Goal: Task Accomplishment & Management: Use online tool/utility

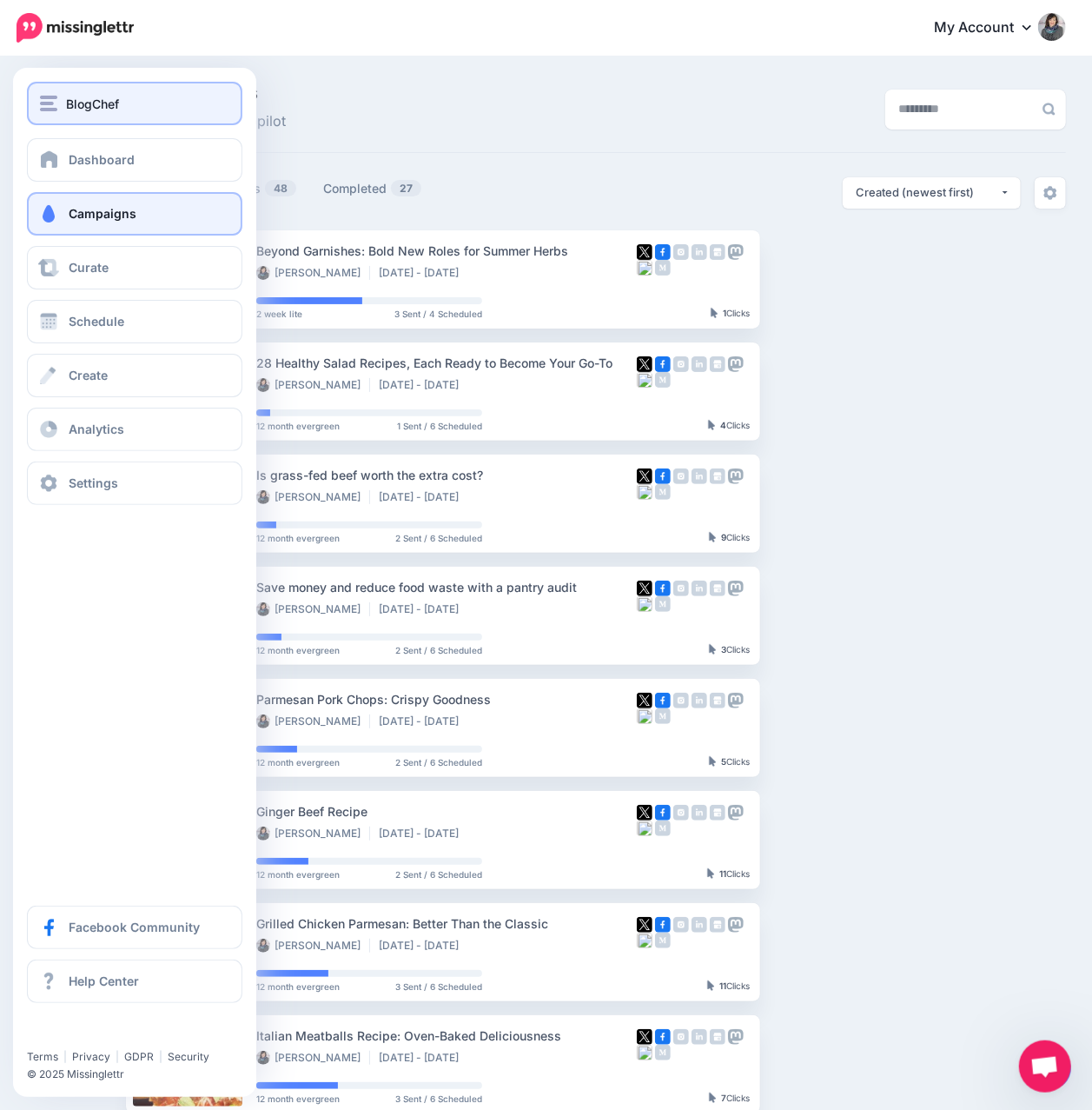
click at [56, 105] on img "button" at bounding box center [48, 103] width 18 height 16
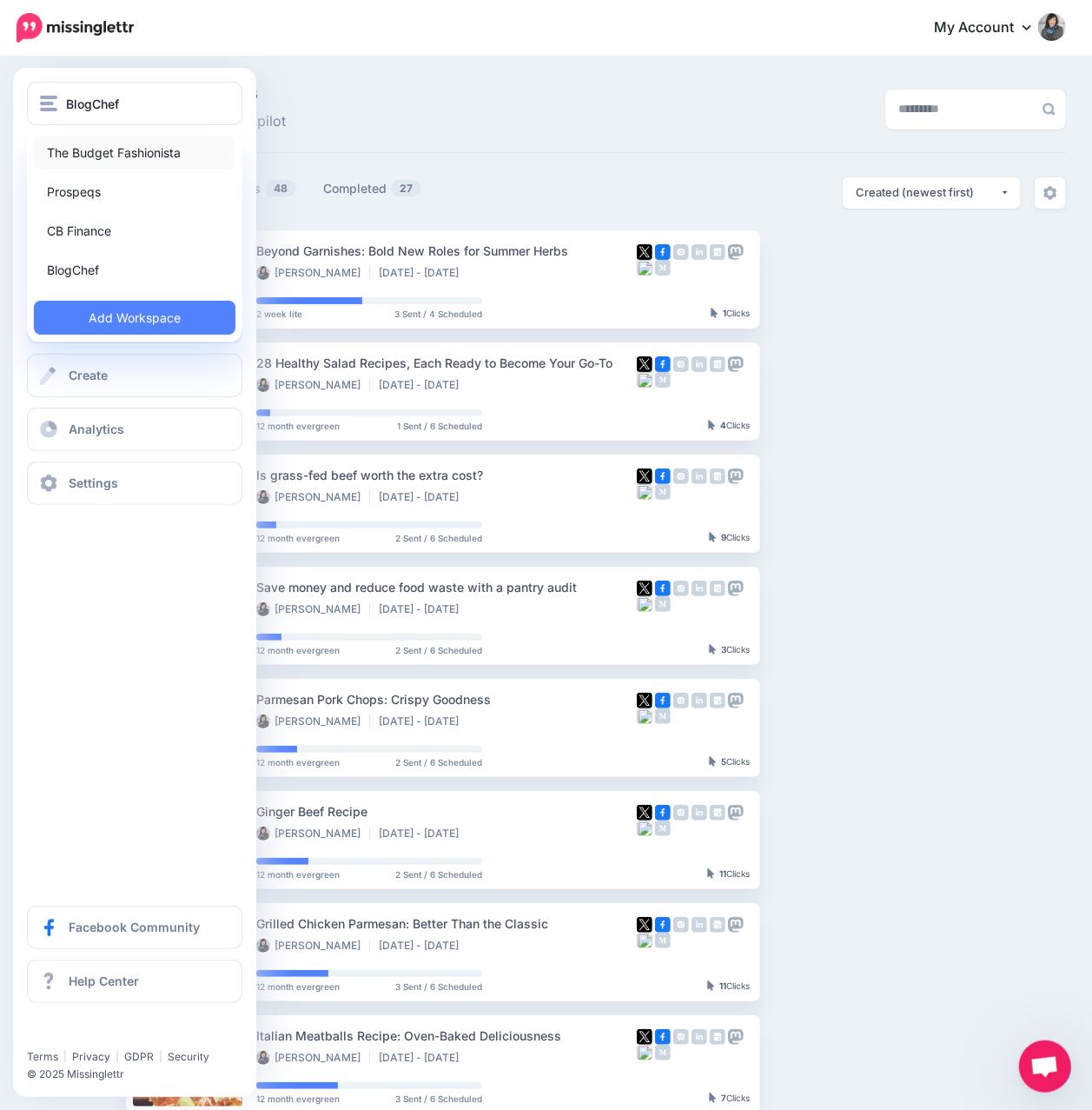
click at [81, 149] on link "The Budget Fashionista" at bounding box center [135, 152] width 202 height 34
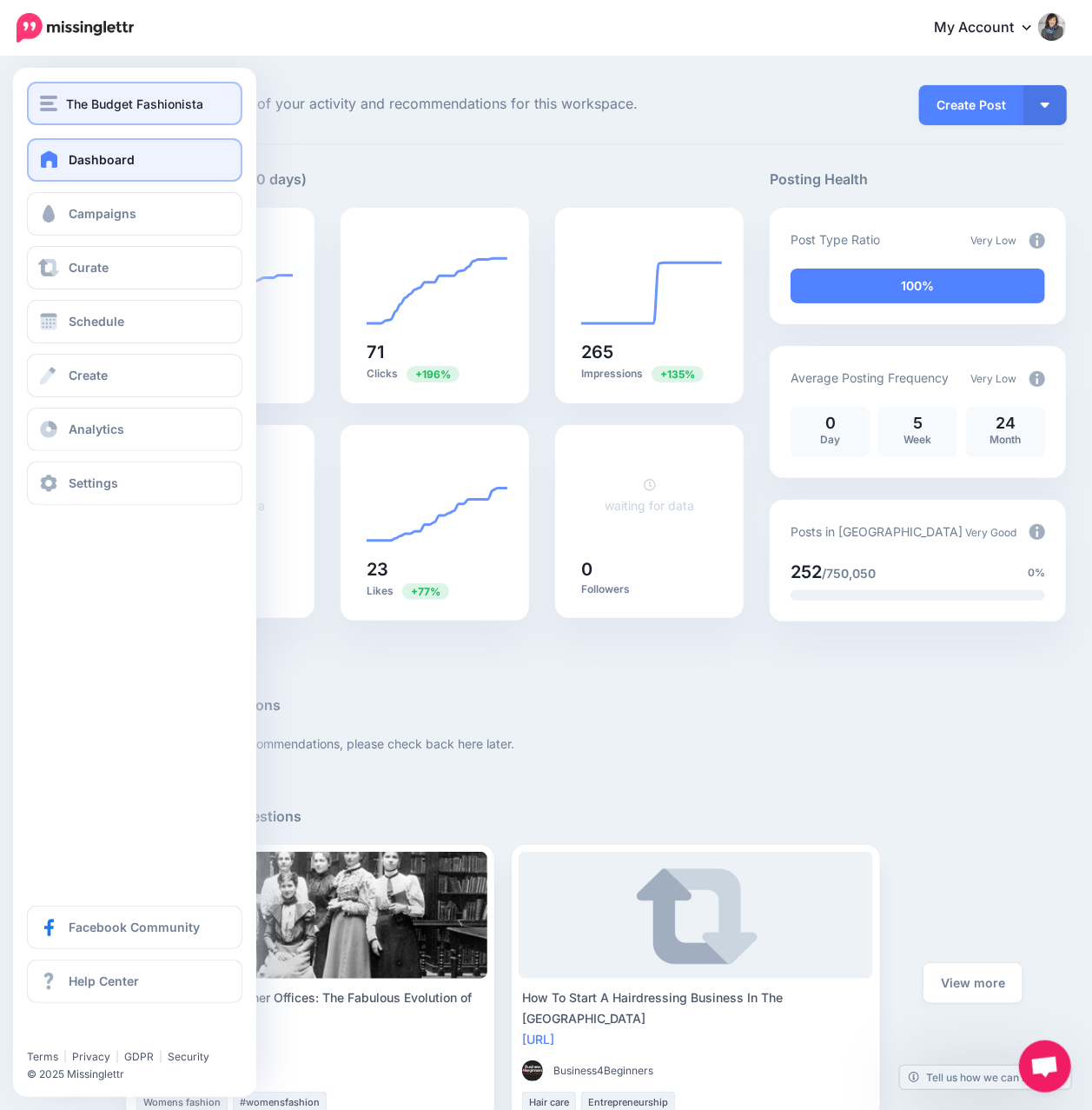
click at [42, 116] on button "The Budget Fashionista" at bounding box center [134, 103] width 216 height 44
click at [57, 106] on div "The Budget Fashionista" at bounding box center [134, 104] width 190 height 20
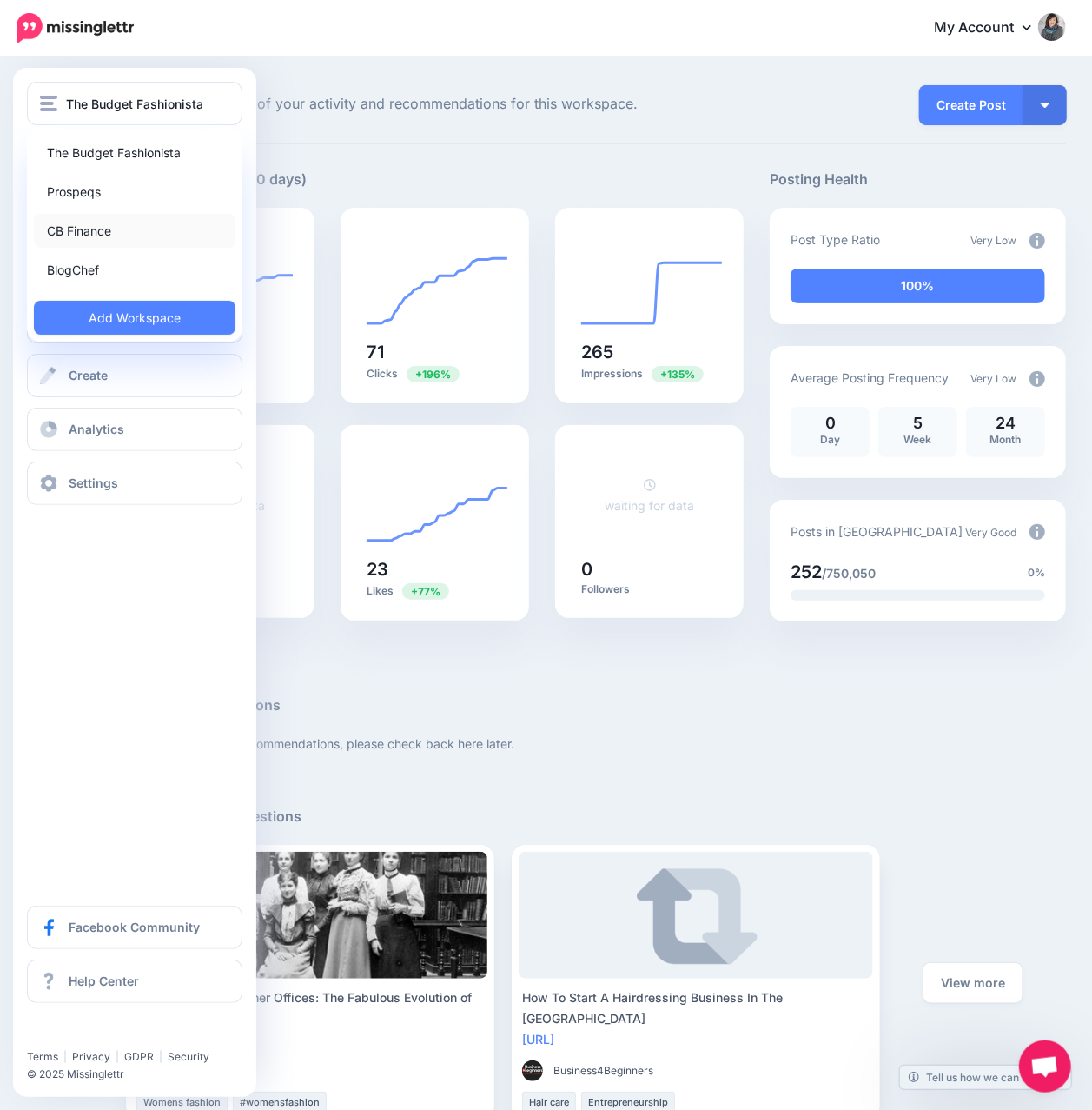
click at [89, 223] on link "CB Finance" at bounding box center [135, 231] width 202 height 34
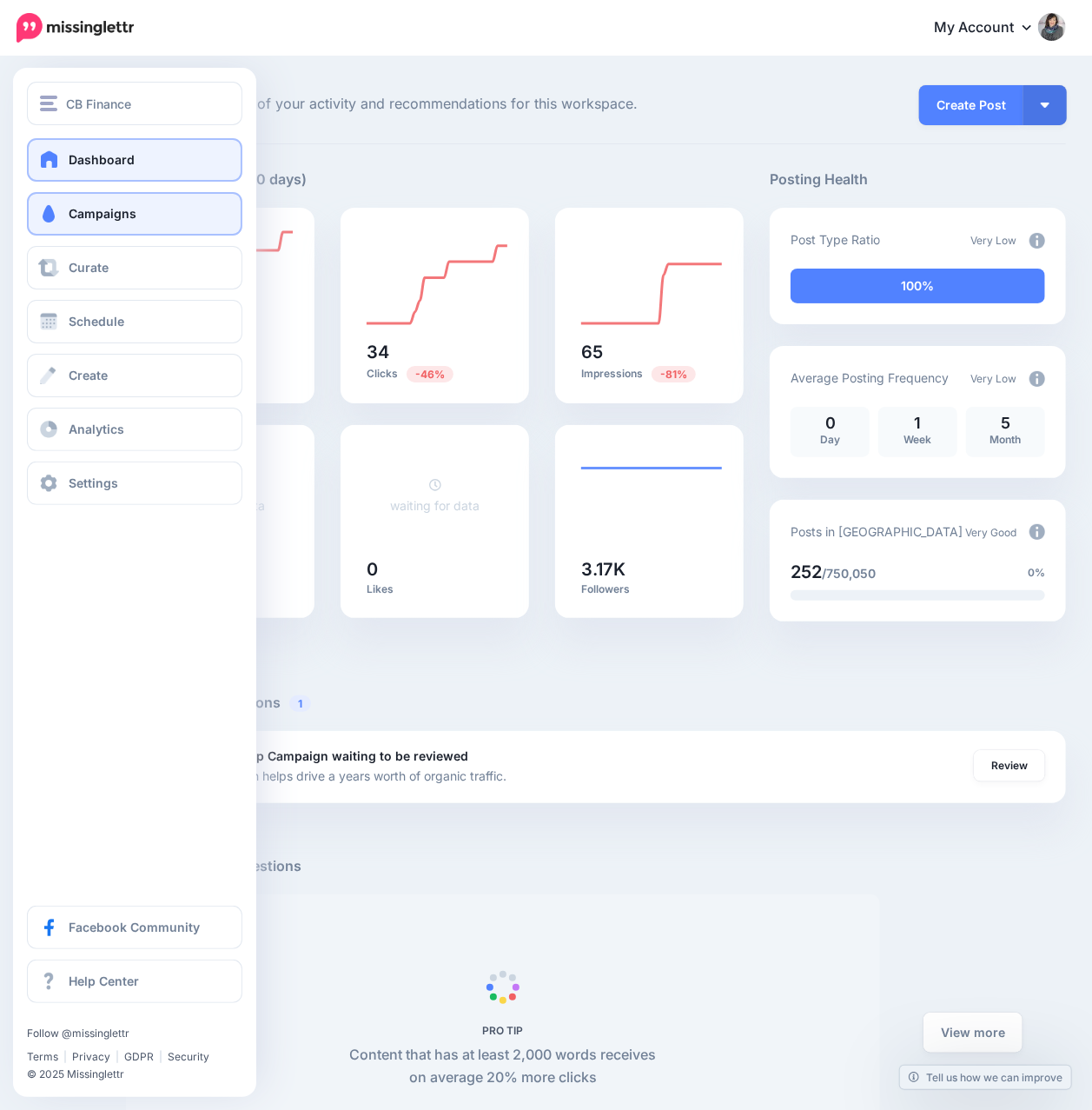
click at [93, 222] on link "Campaigns" at bounding box center [134, 213] width 216 height 44
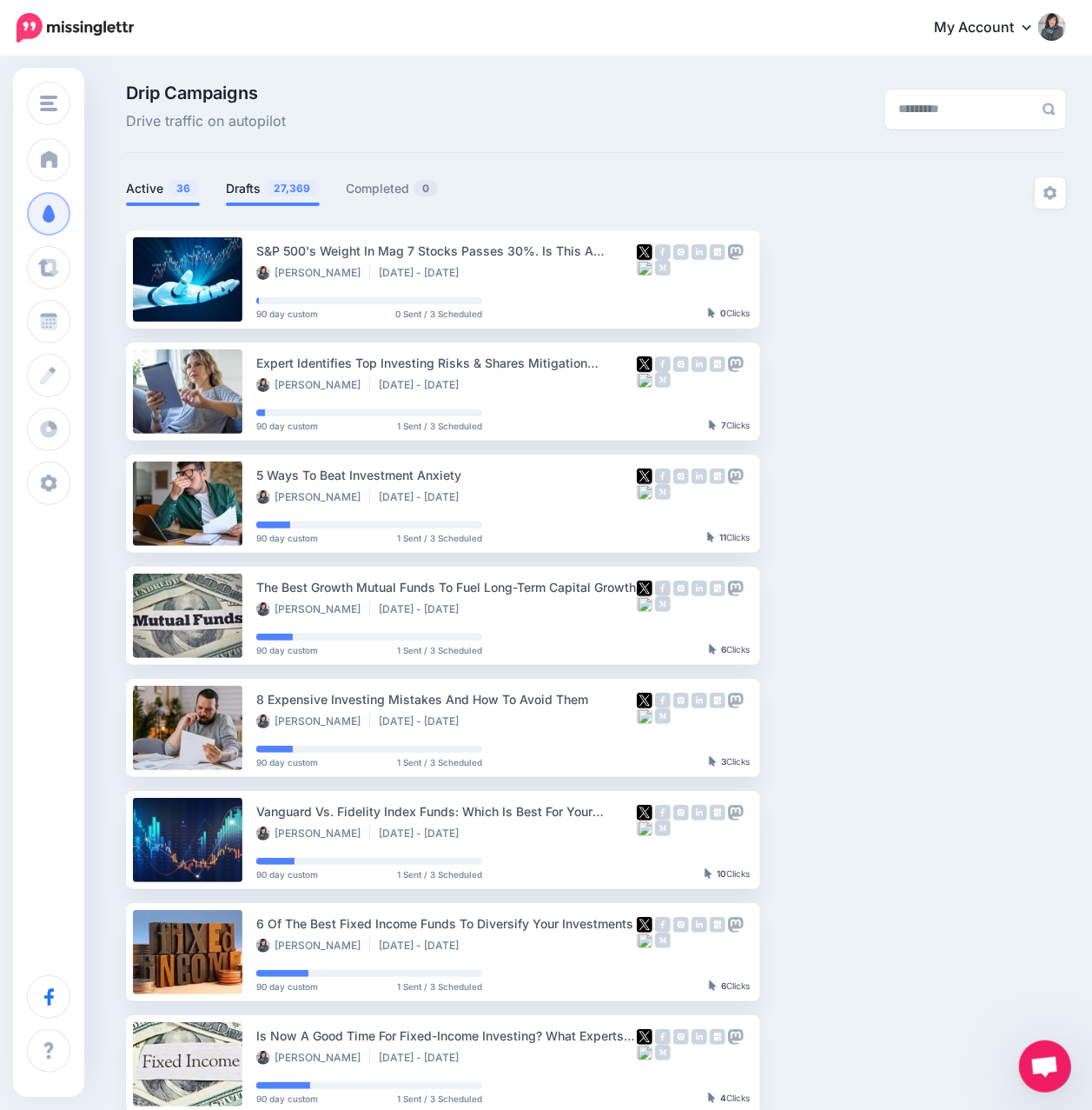
click at [275, 190] on span "27,369" at bounding box center [292, 188] width 54 height 17
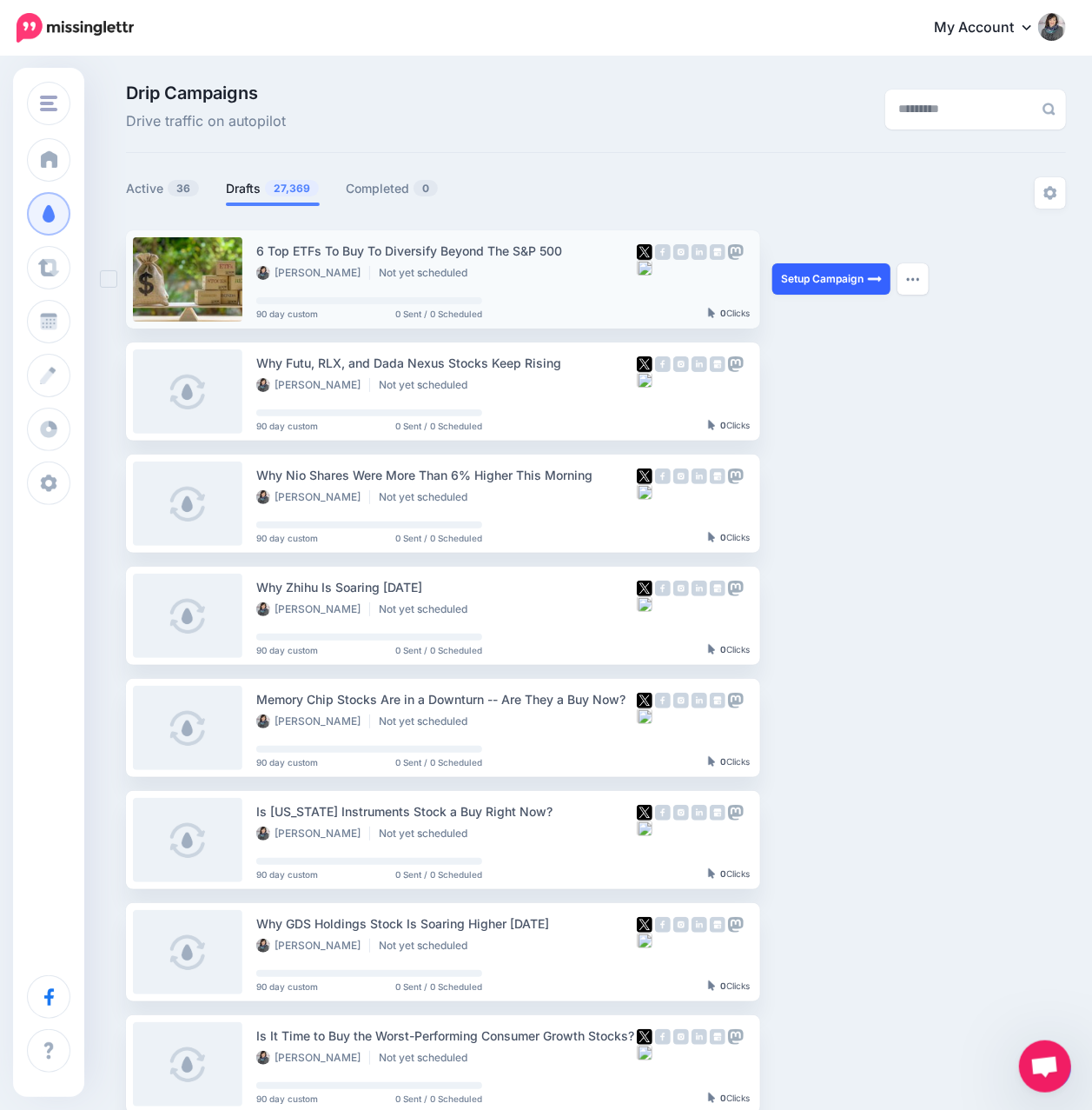
click at [862, 282] on link "Setup Campaign" at bounding box center [831, 279] width 118 height 31
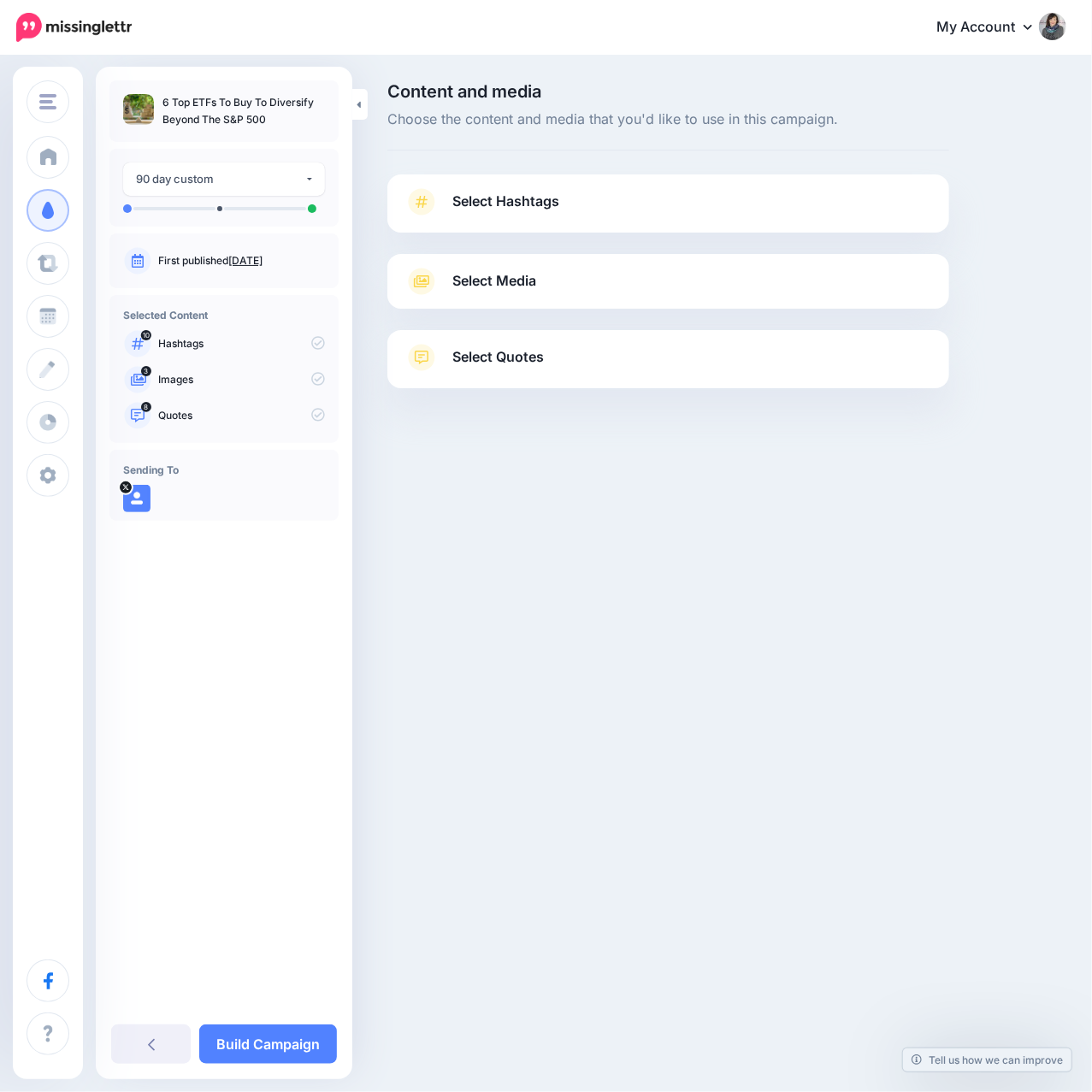
click at [485, 174] on div "Select Hashtags First let's make sure we're happy with the hashtags. Add, delet…" at bounding box center [668, 203] width 562 height 58
click at [490, 202] on span "Select Hashtags" at bounding box center [505, 200] width 107 height 23
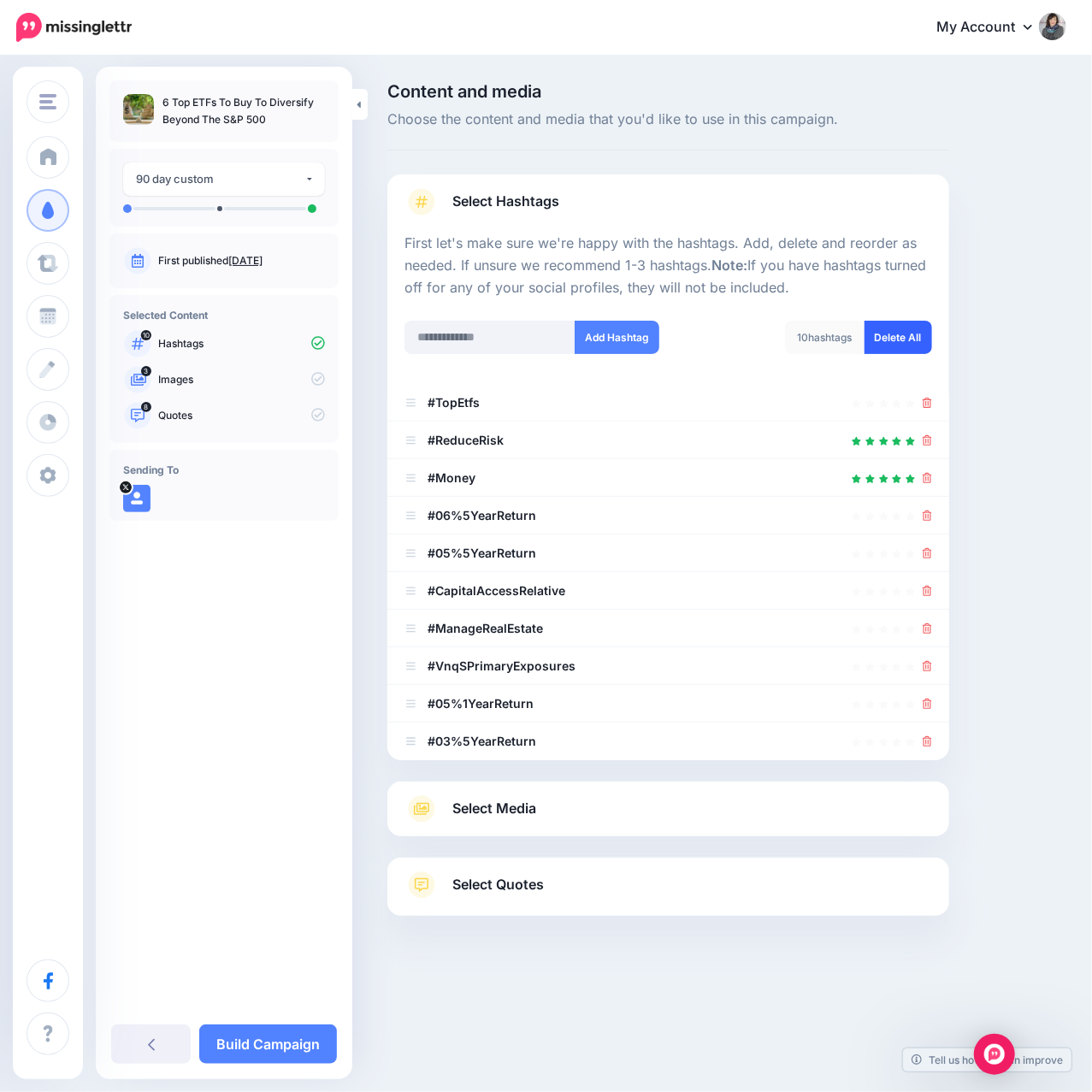
click at [887, 341] on link "Delete All" at bounding box center [898, 337] width 67 height 34
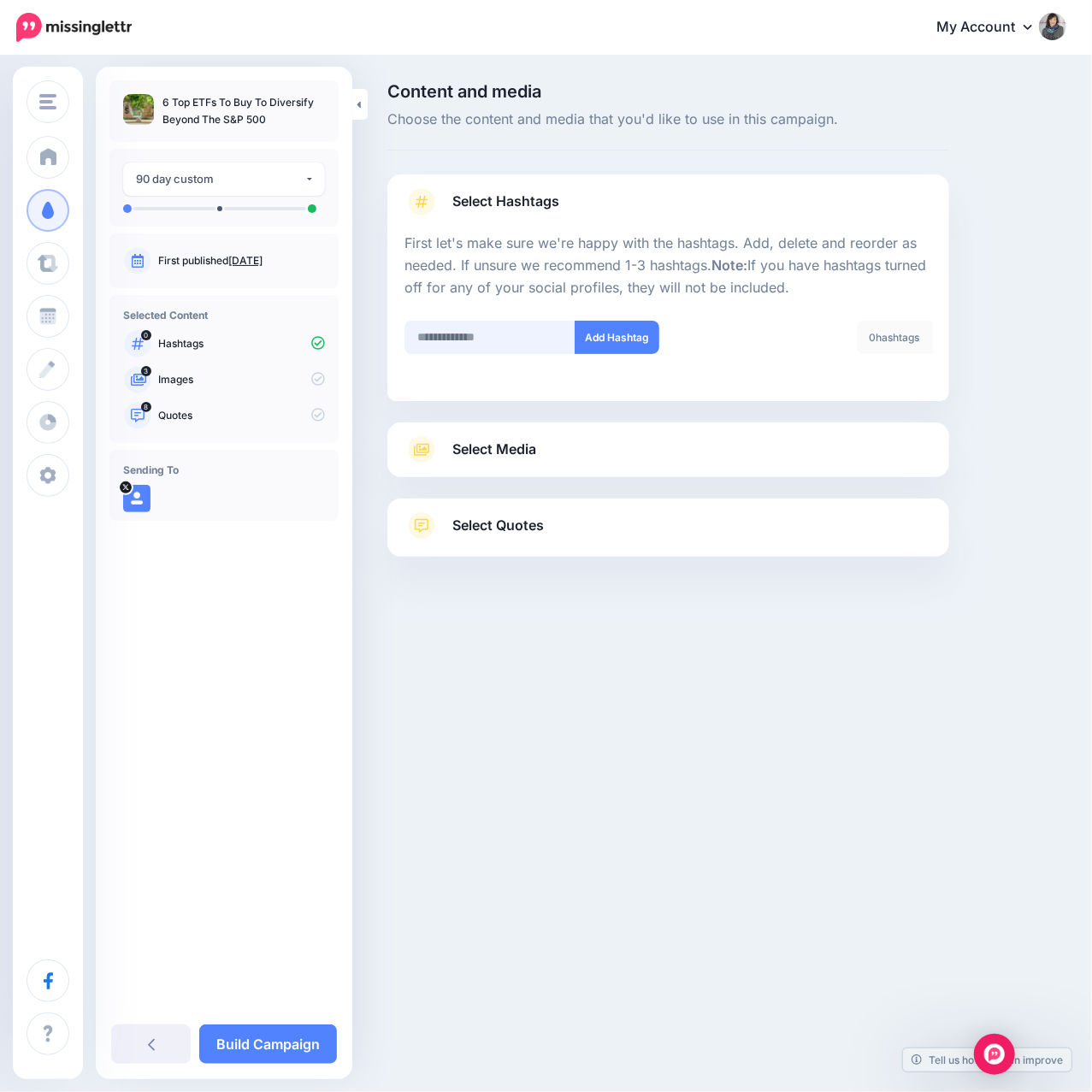
click at [517, 332] on input "text" at bounding box center [490, 337] width 171 height 34
paste input "****"
type input "****"
click at [607, 342] on button "Add Hashtag" at bounding box center [617, 337] width 85 height 34
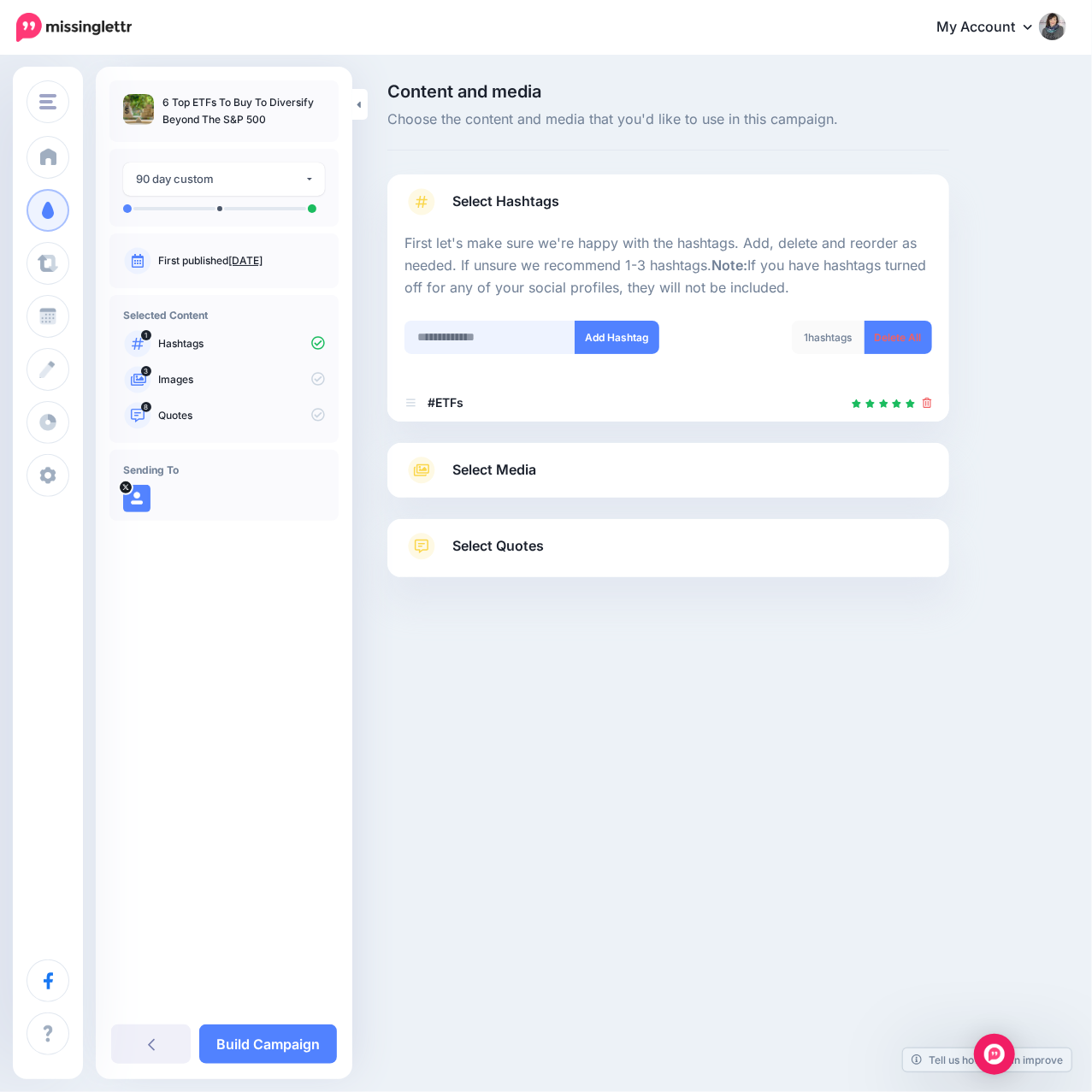
click at [509, 347] on input "text" at bounding box center [490, 337] width 171 height 34
type input "*********"
click at [628, 328] on button "Add Hashtag" at bounding box center [617, 337] width 85 height 34
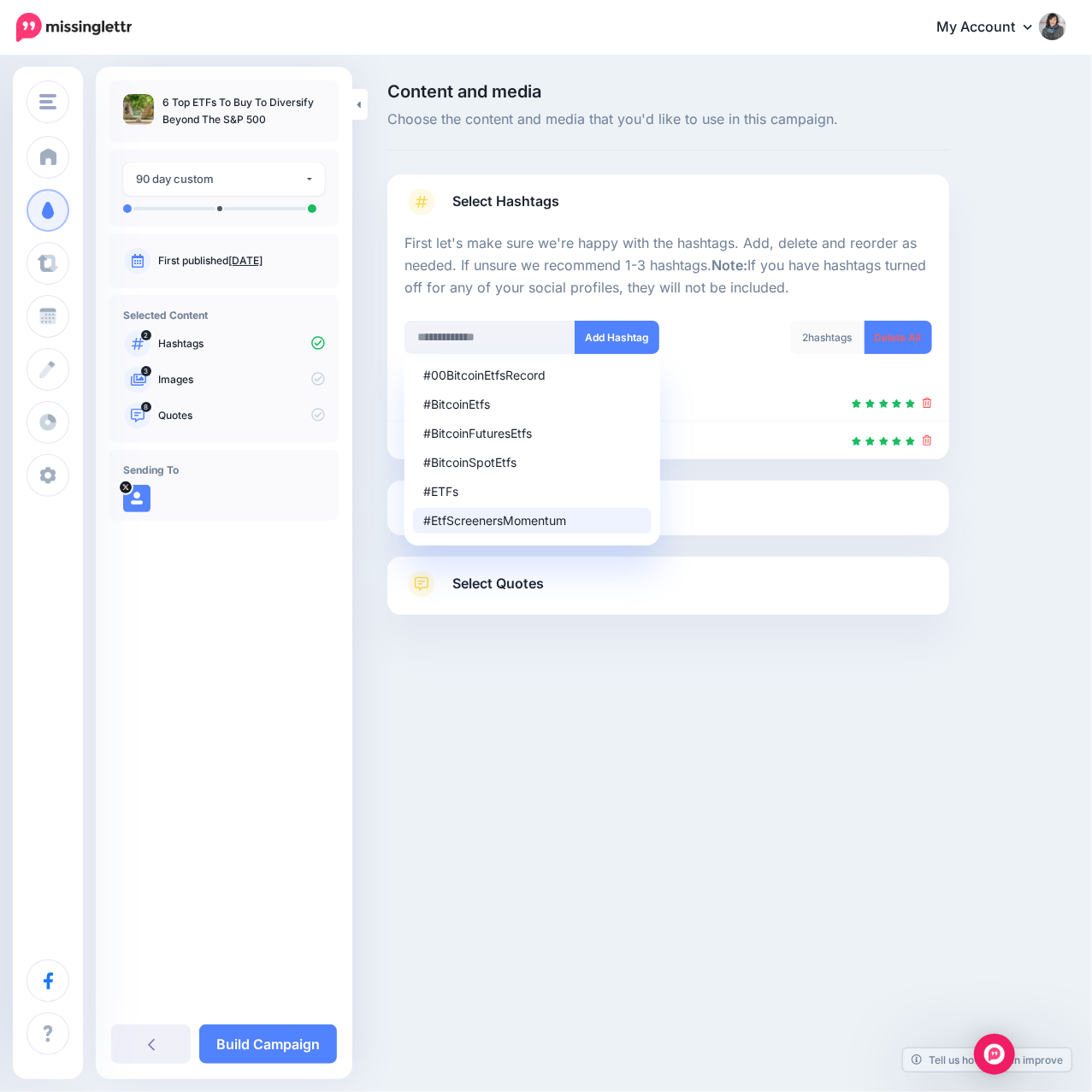
click at [749, 509] on link "Select Media" at bounding box center [668, 507] width 527 height 27
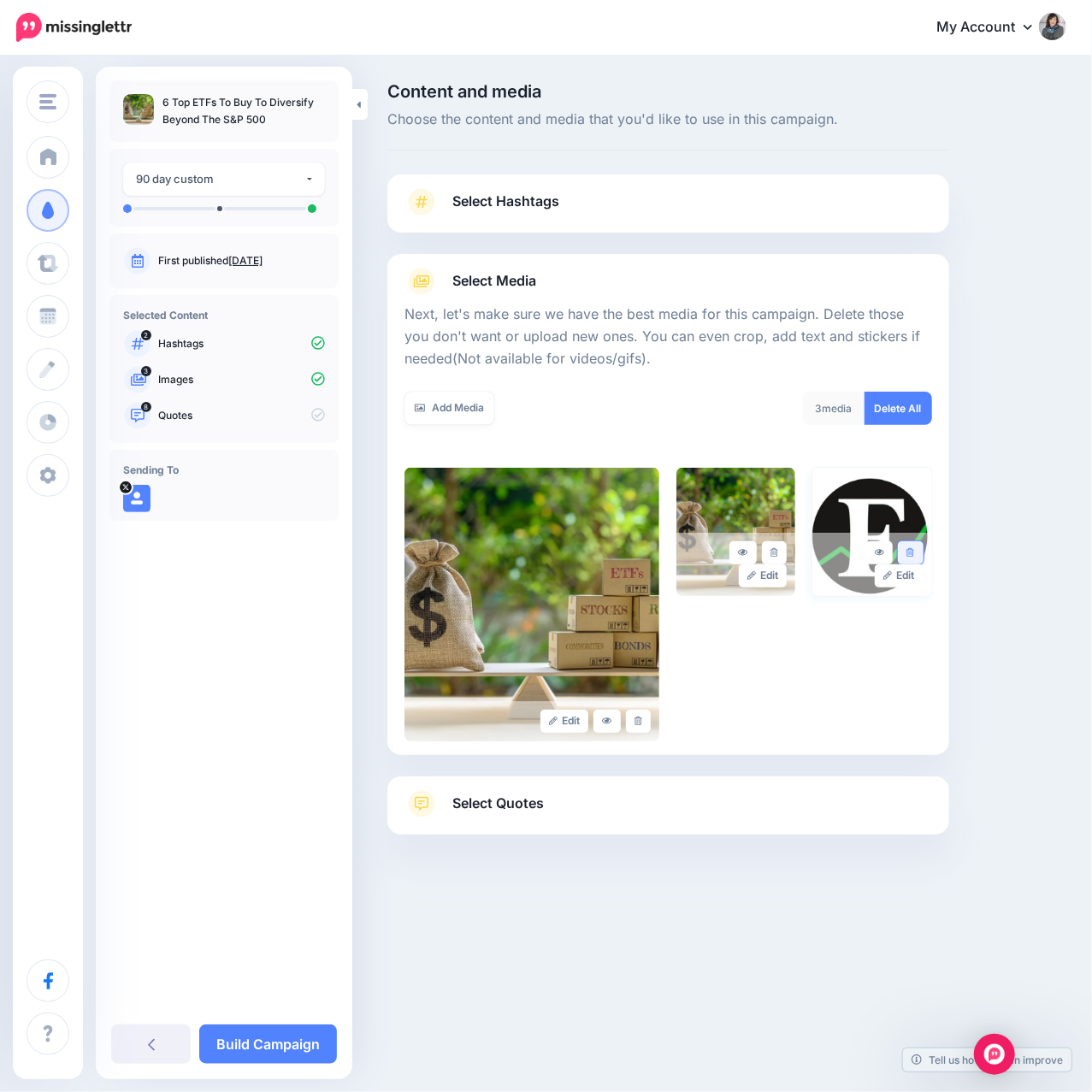
click at [913, 551] on icon at bounding box center [910, 553] width 7 height 9
click at [535, 803] on span "Select Quotes" at bounding box center [497, 802] width 91 height 23
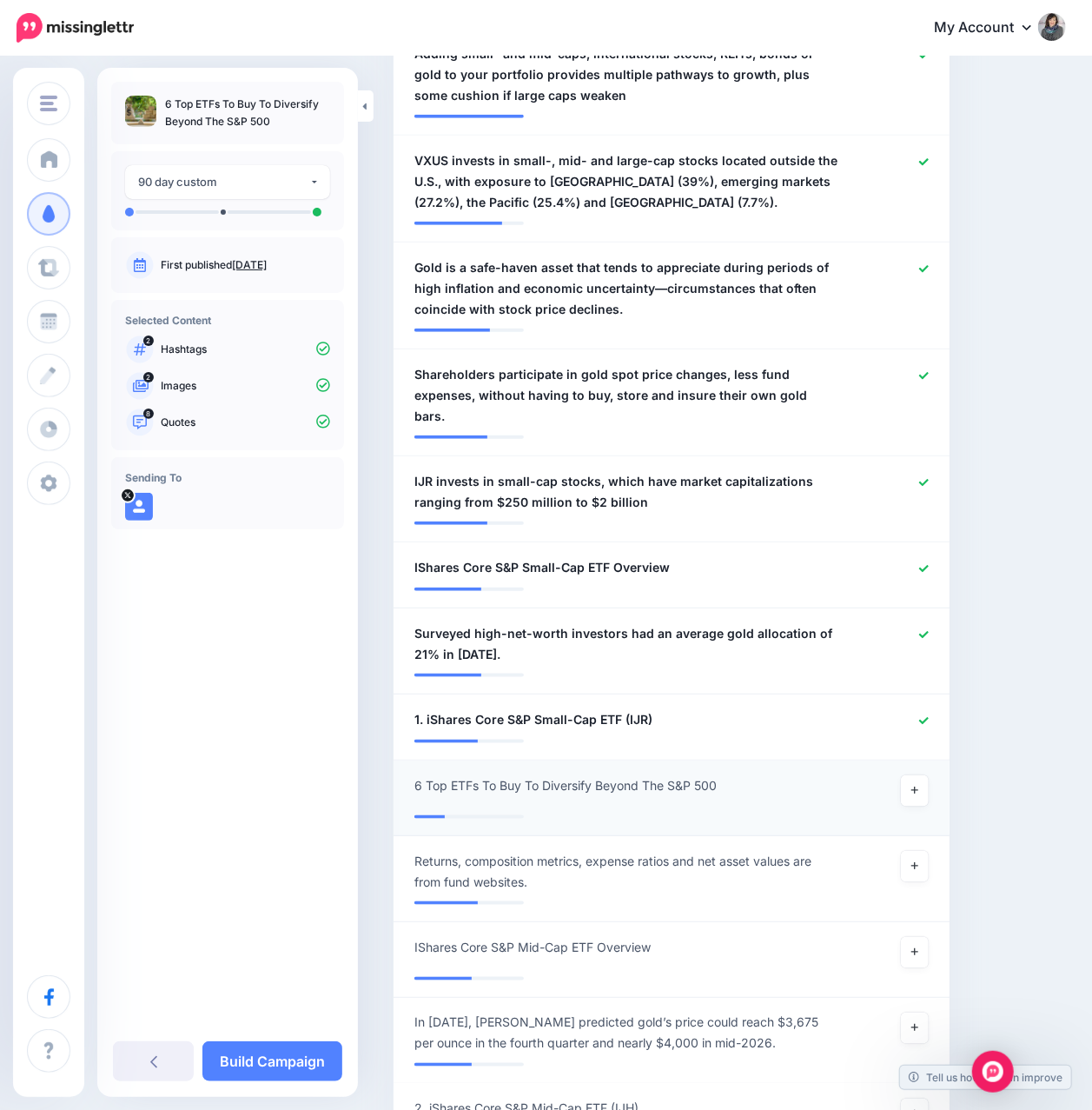
scroll to position [579, 0]
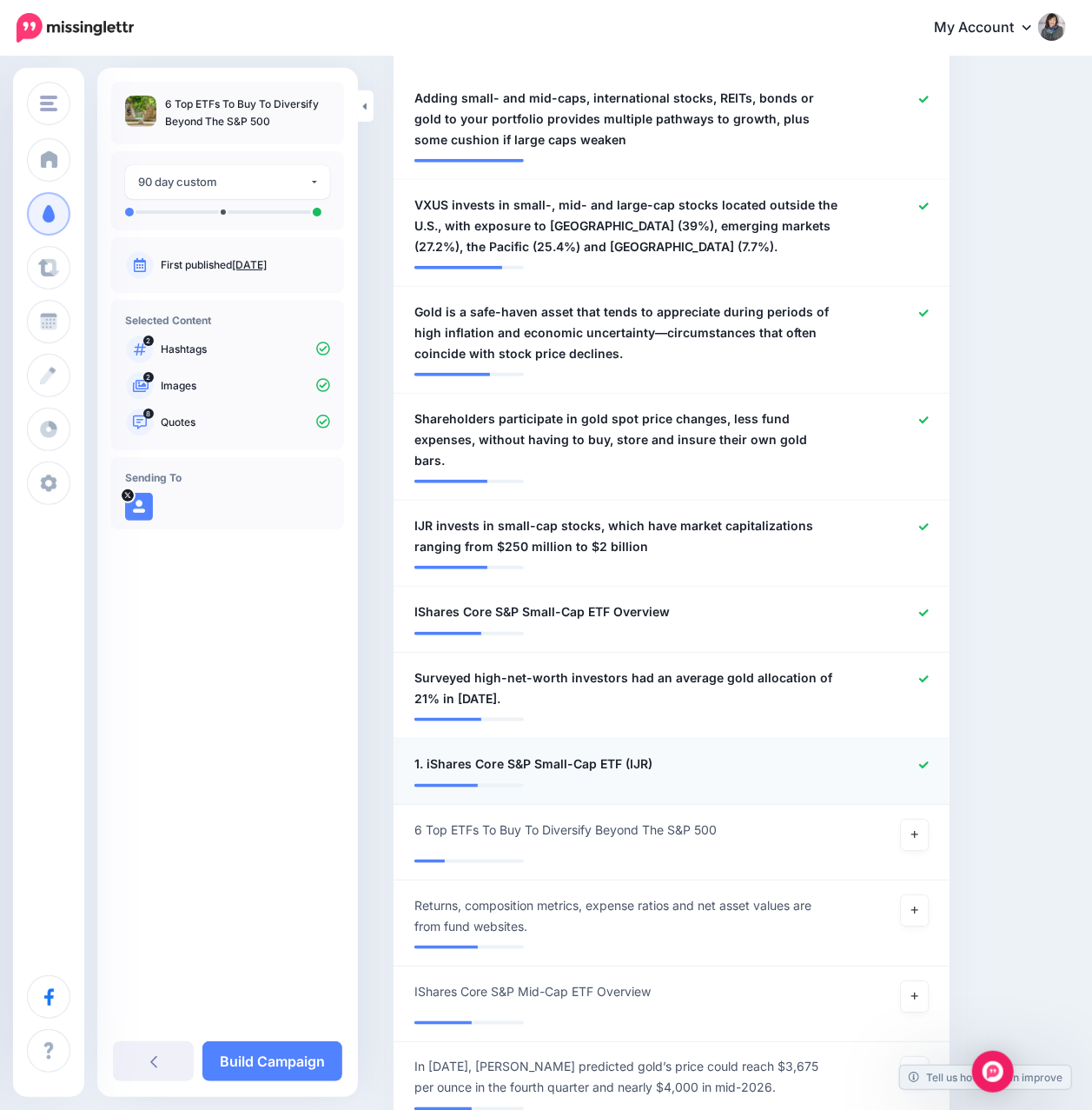
click at [928, 760] on icon at bounding box center [924, 765] width 9 height 9
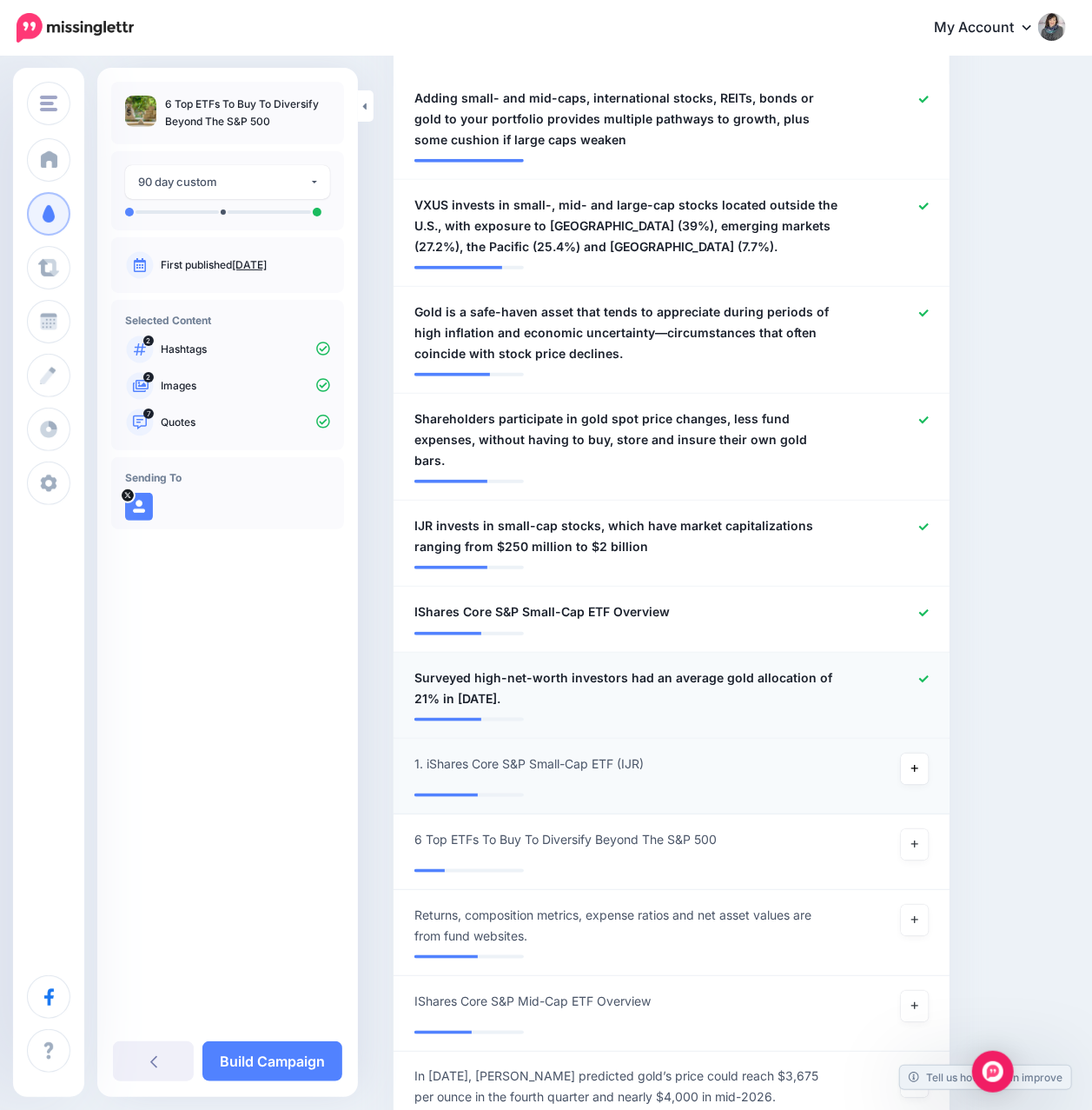
click at [928, 674] on icon at bounding box center [924, 679] width 9 height 9
click at [928, 608] on icon at bounding box center [924, 613] width 9 height 9
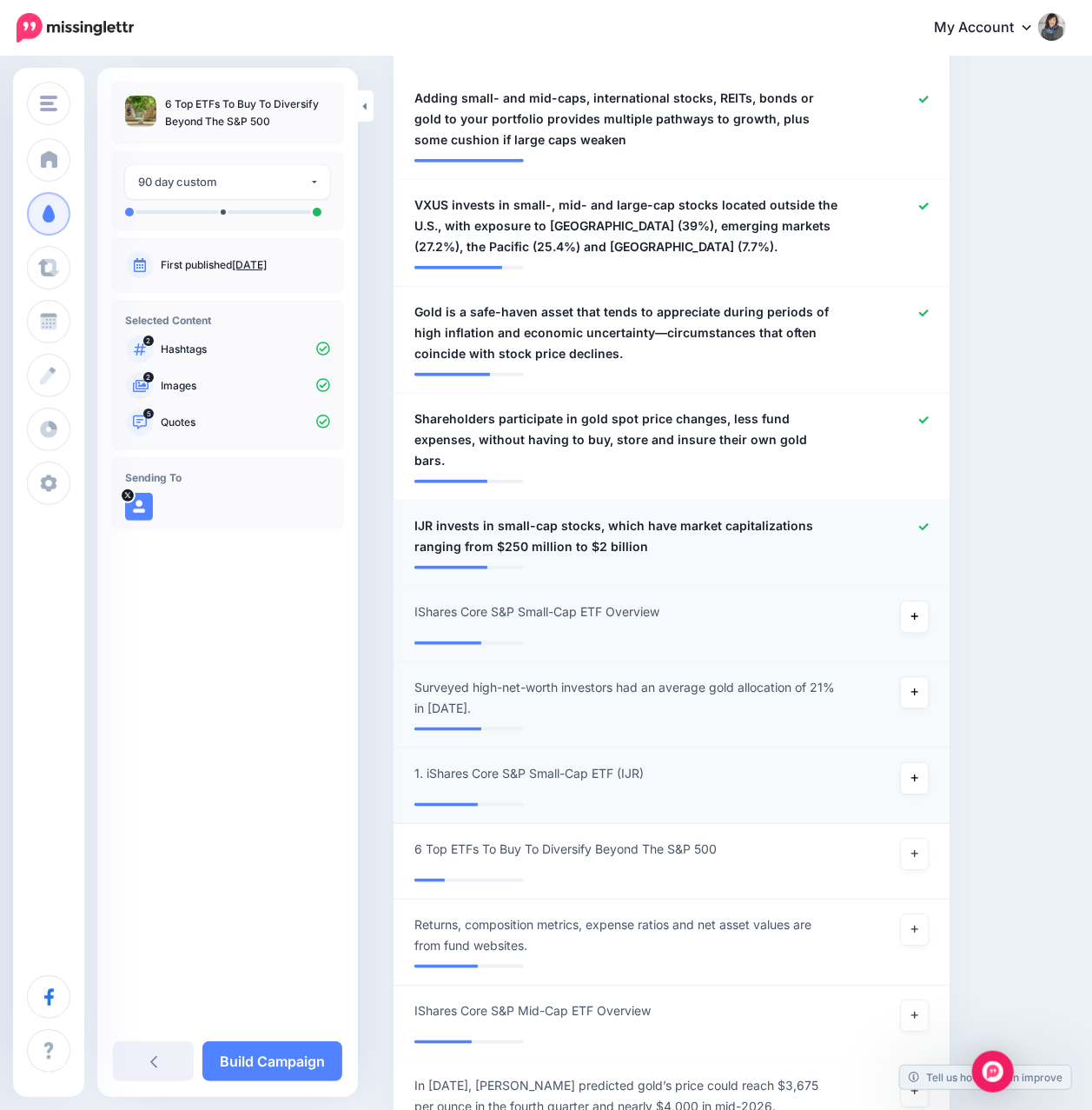
click at [928, 523] on icon at bounding box center [924, 527] width 9 height 7
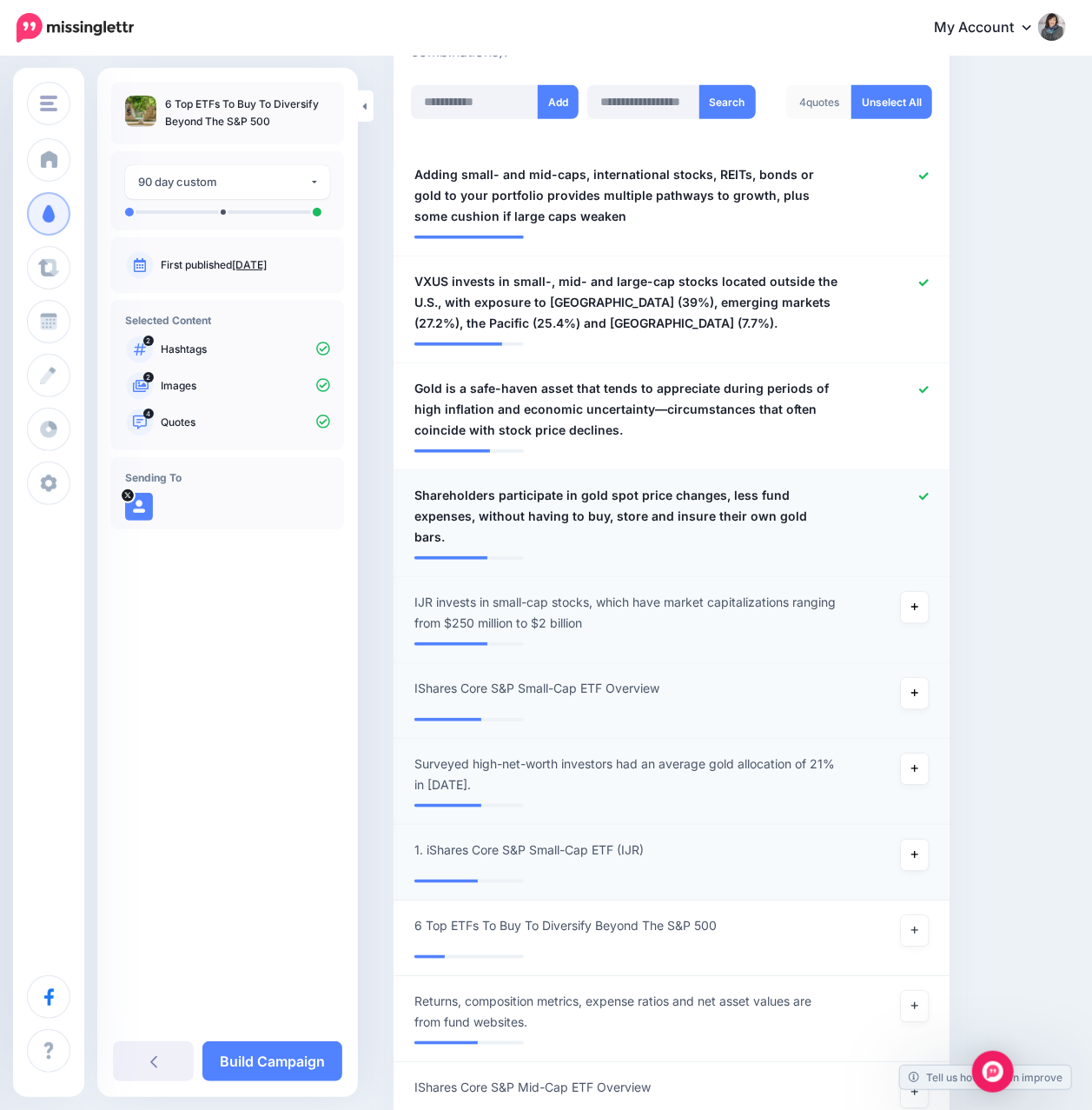
scroll to position [463, 0]
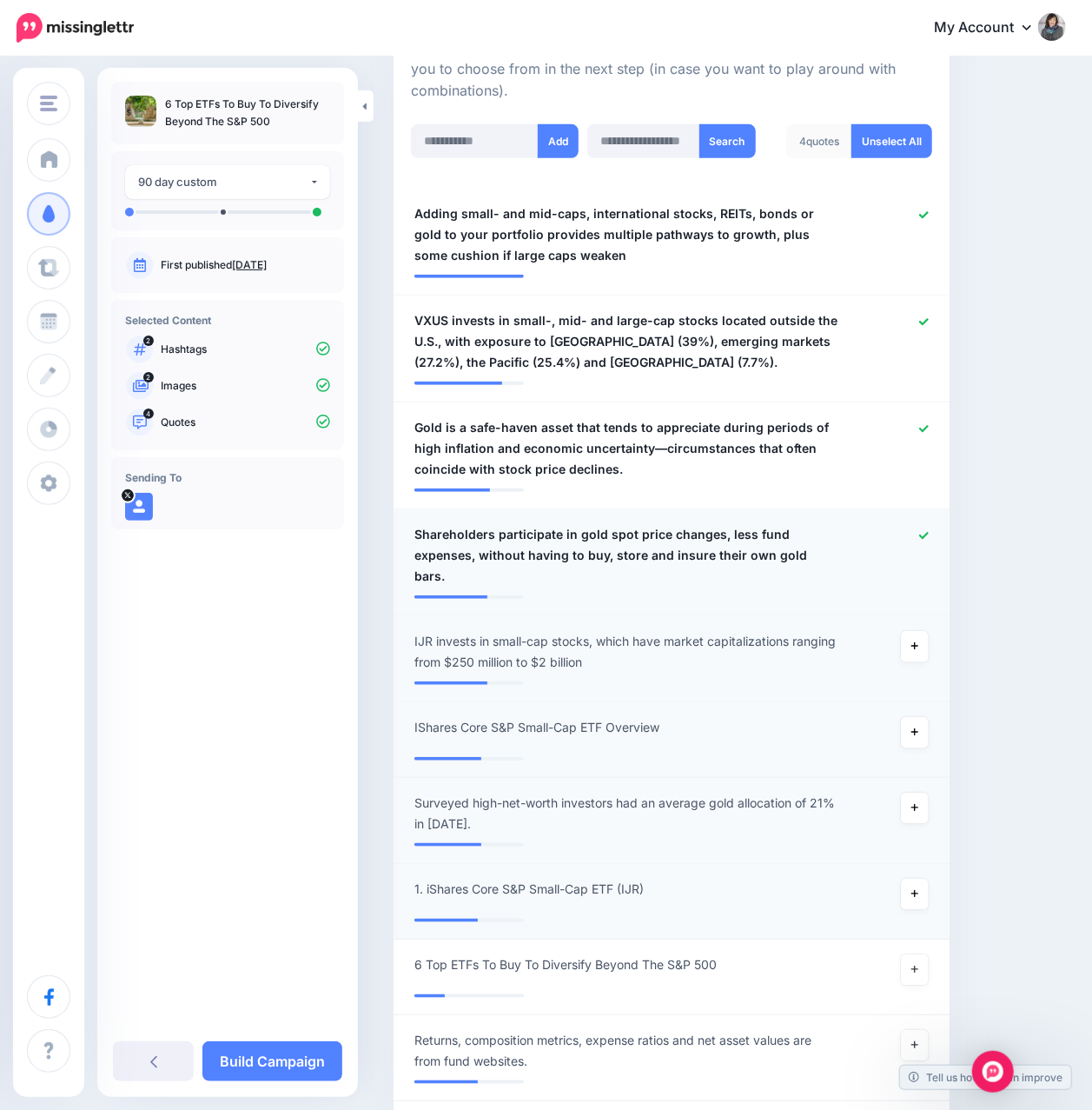
click at [928, 533] on icon at bounding box center [924, 535] width 9 height 9
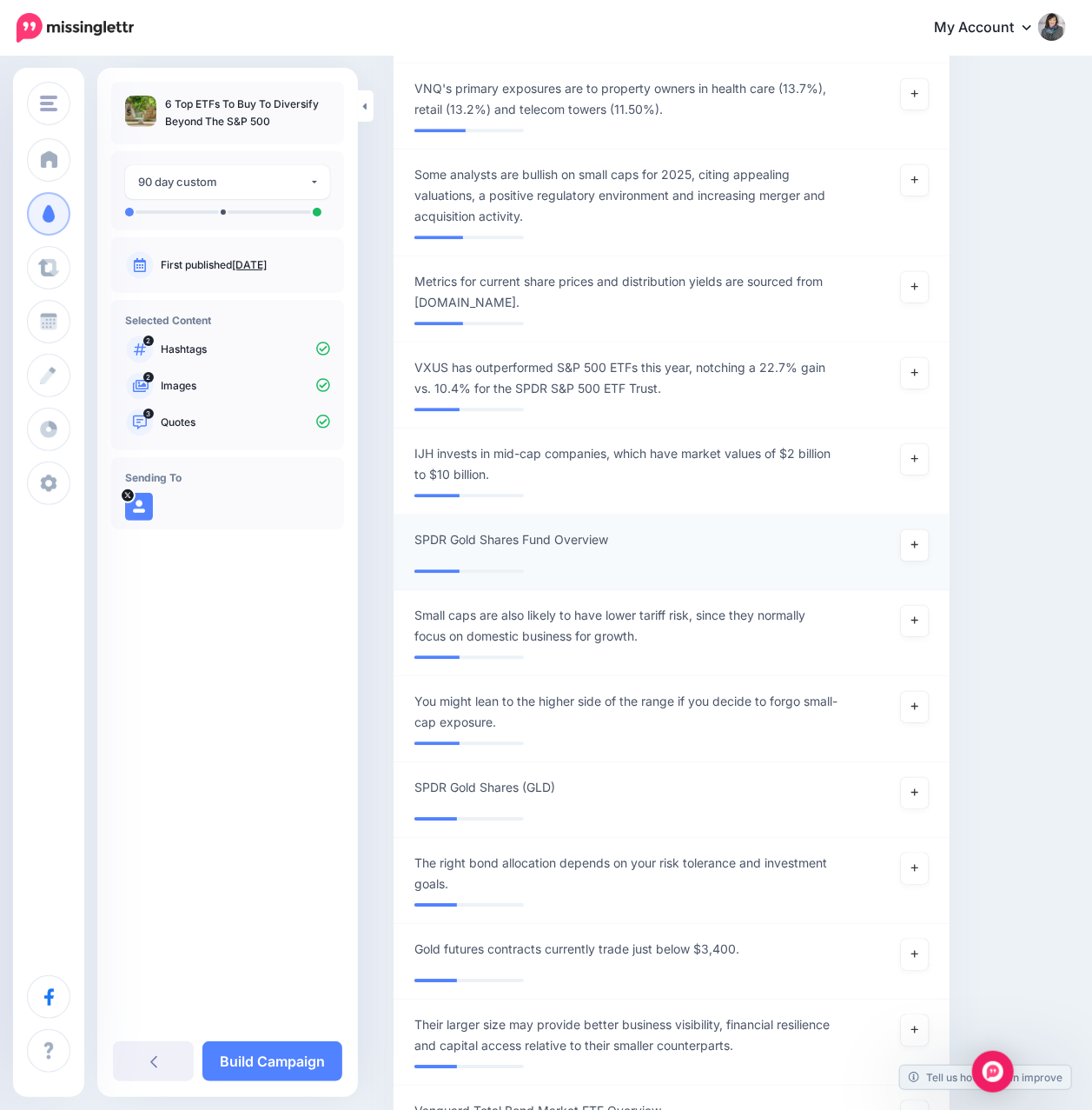
scroll to position [1853, 0]
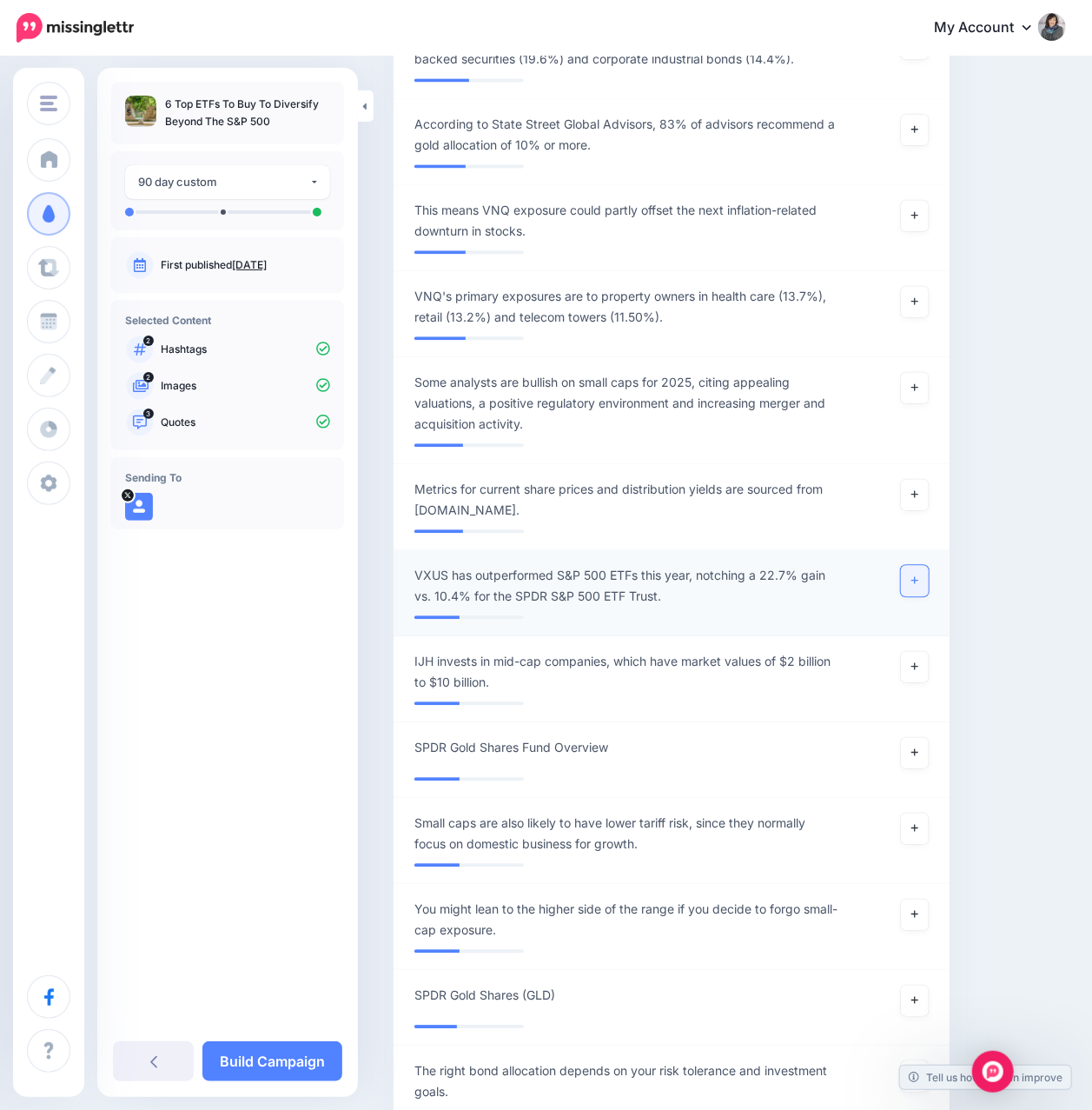
click at [928, 586] on link at bounding box center [914, 580] width 28 height 31
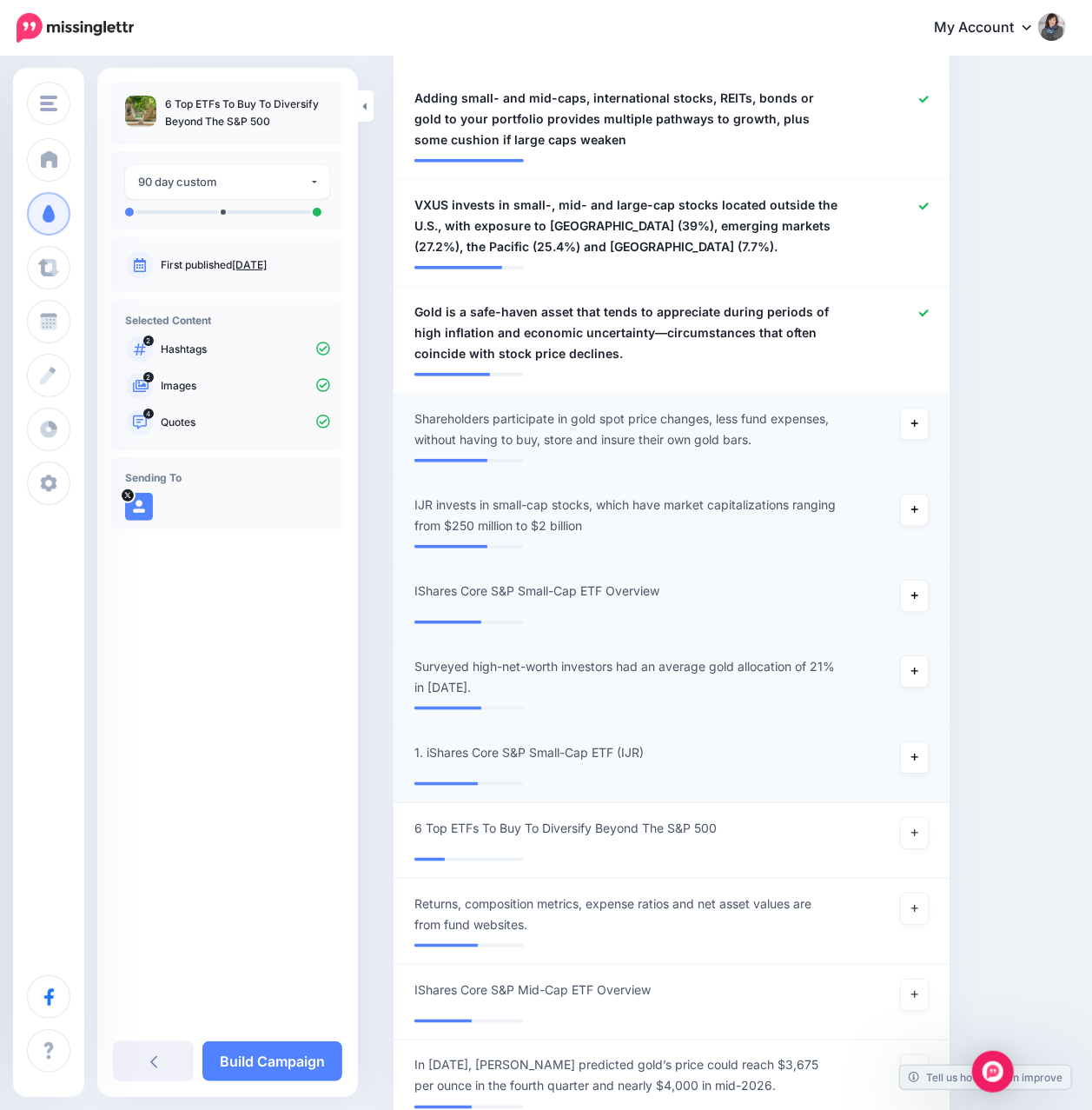
scroll to position [463, 0]
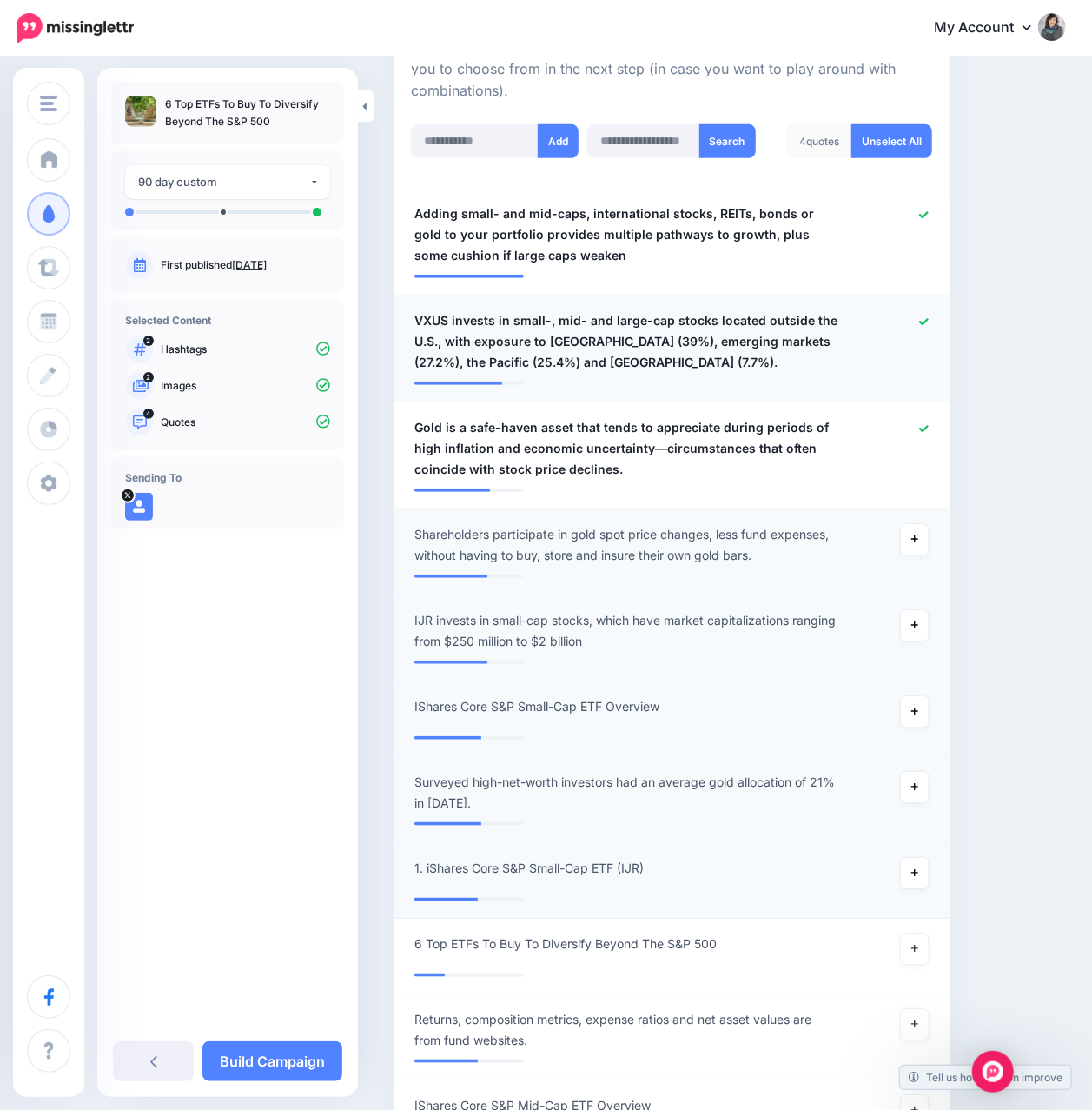
click at [928, 321] on icon at bounding box center [924, 322] width 9 height 7
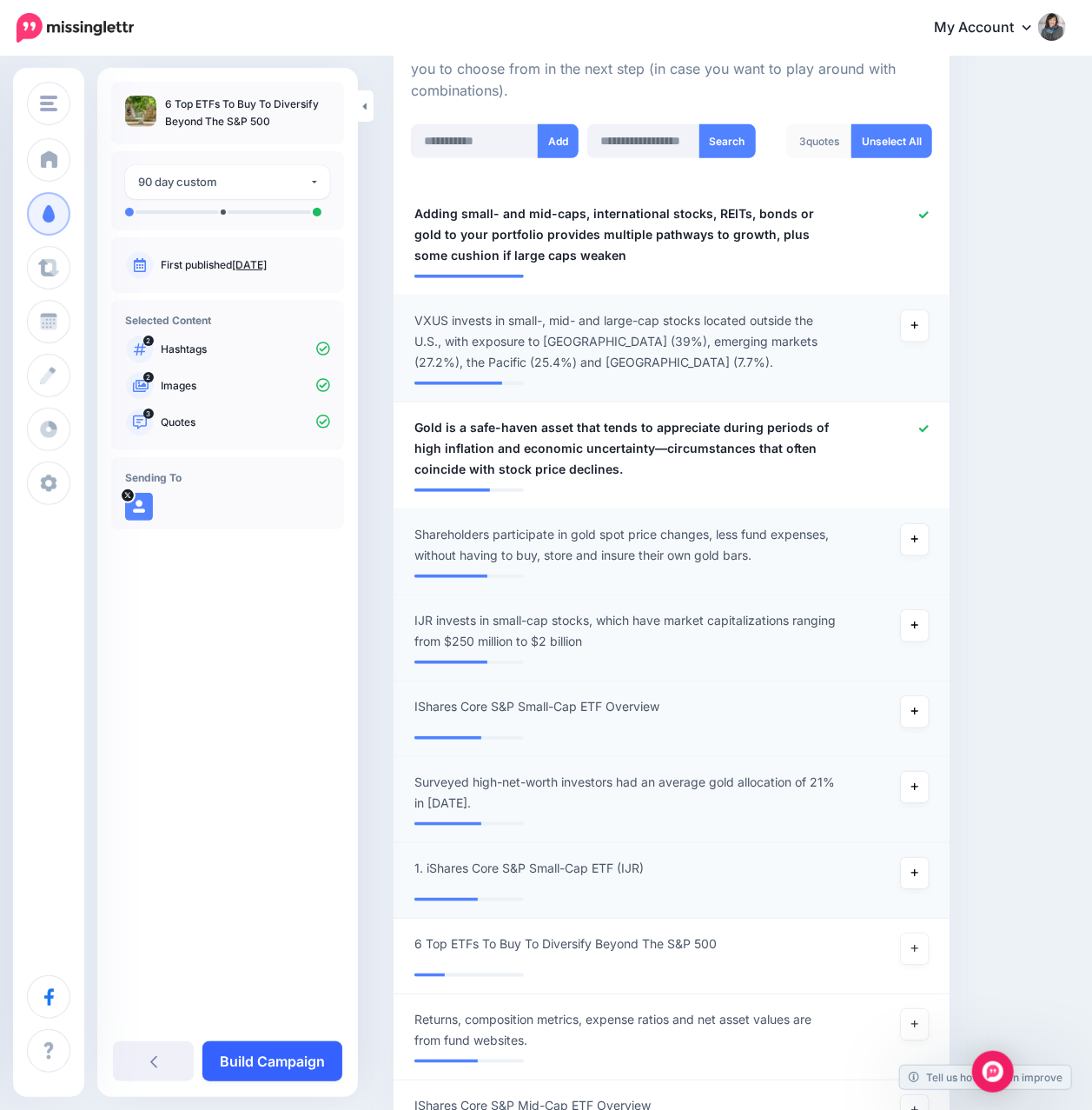
click at [268, 1054] on link "Build Campaign" at bounding box center [272, 1060] width 140 height 40
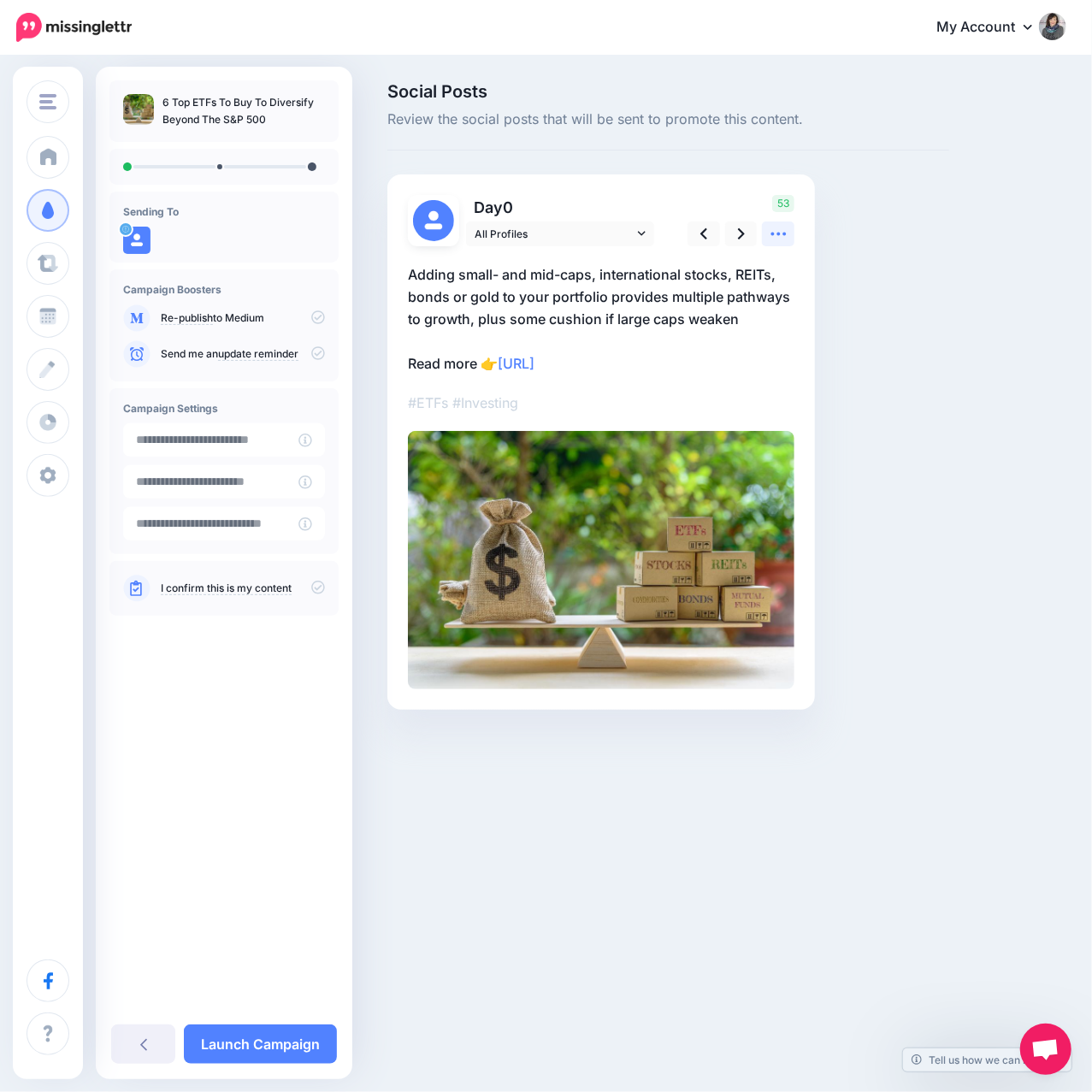
click at [772, 240] on icon at bounding box center [779, 234] width 18 height 18
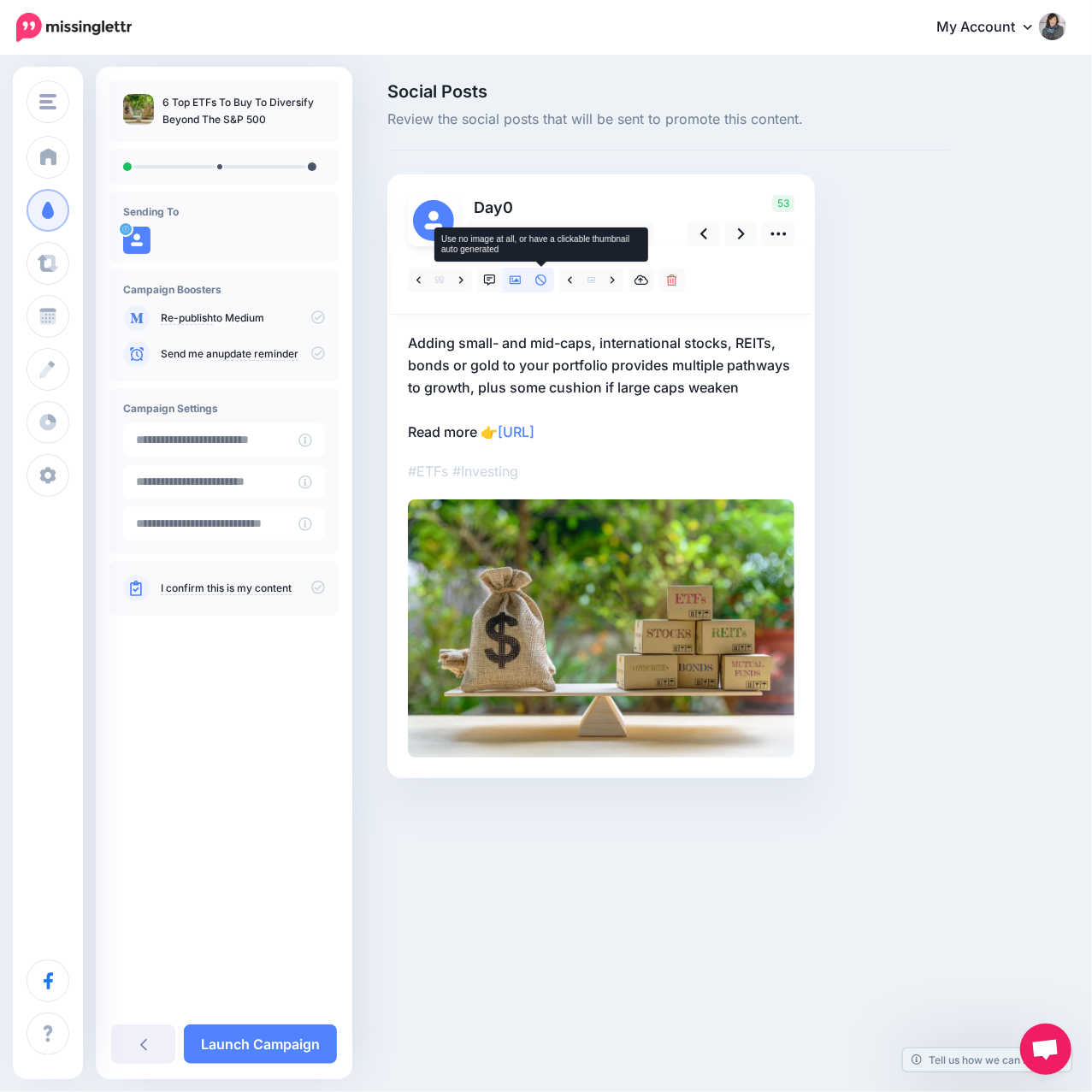
click at [541, 281] on icon at bounding box center [541, 280] width 11 height 11
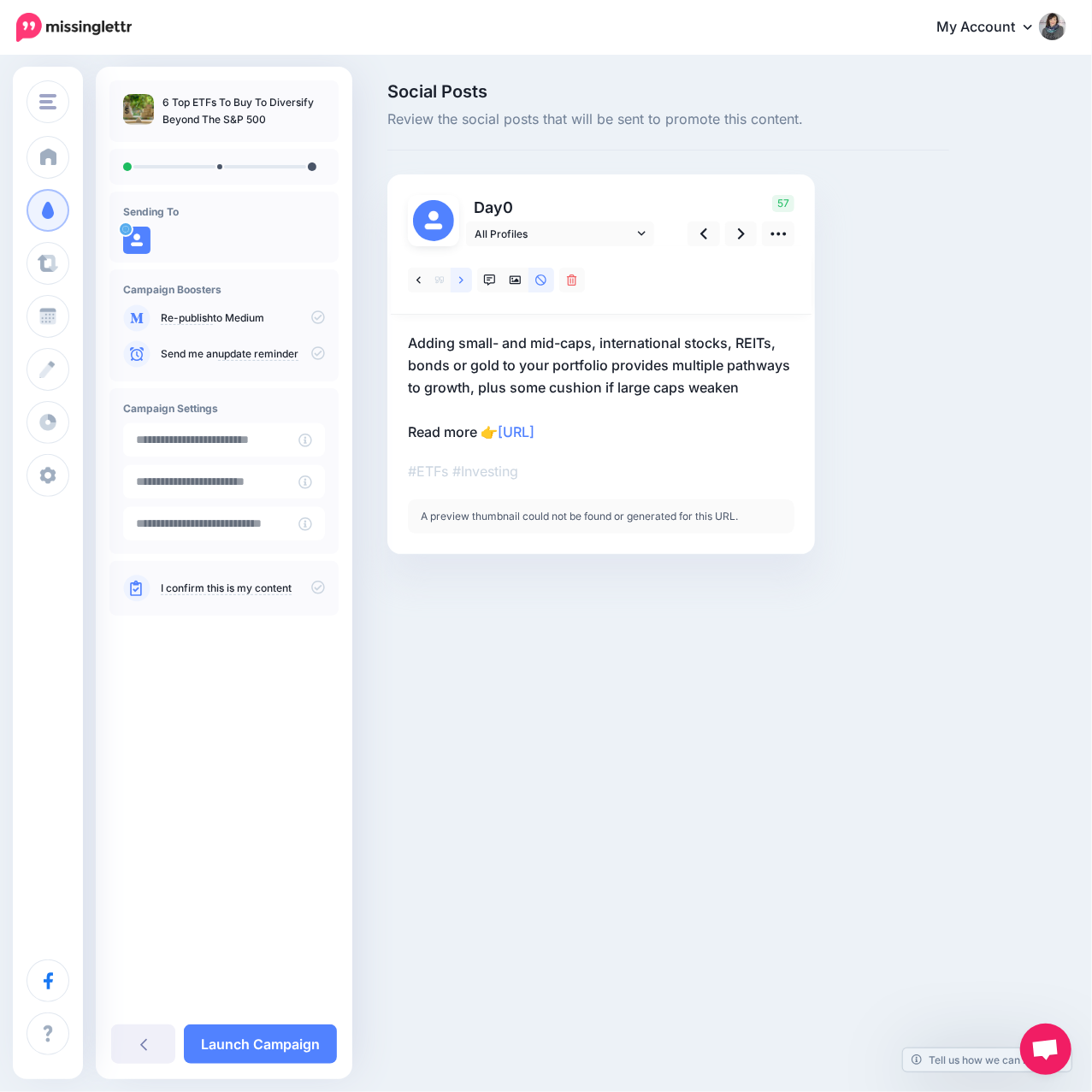
click at [459, 281] on icon at bounding box center [461, 280] width 5 height 12
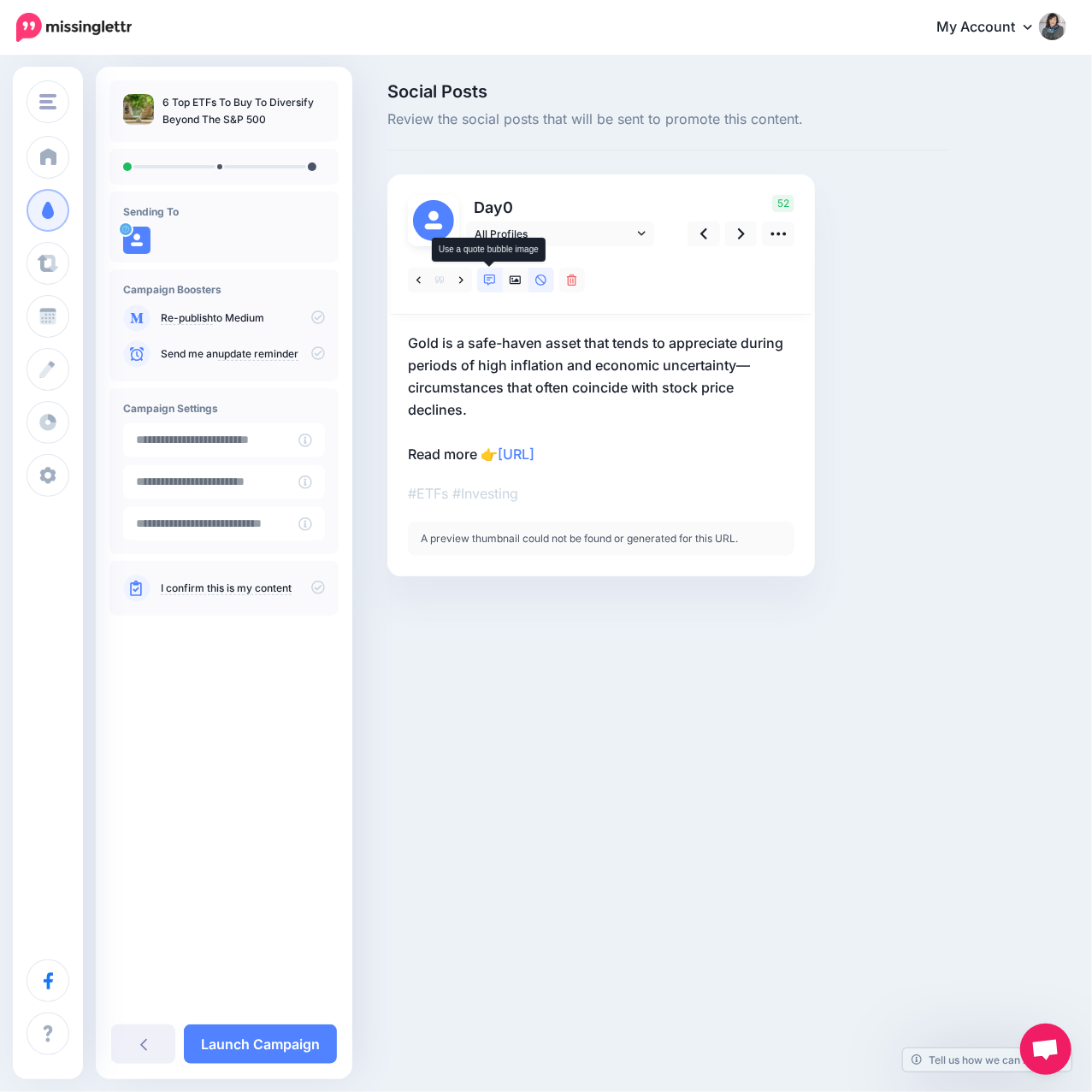
click at [495, 284] on link at bounding box center [490, 280] width 26 height 25
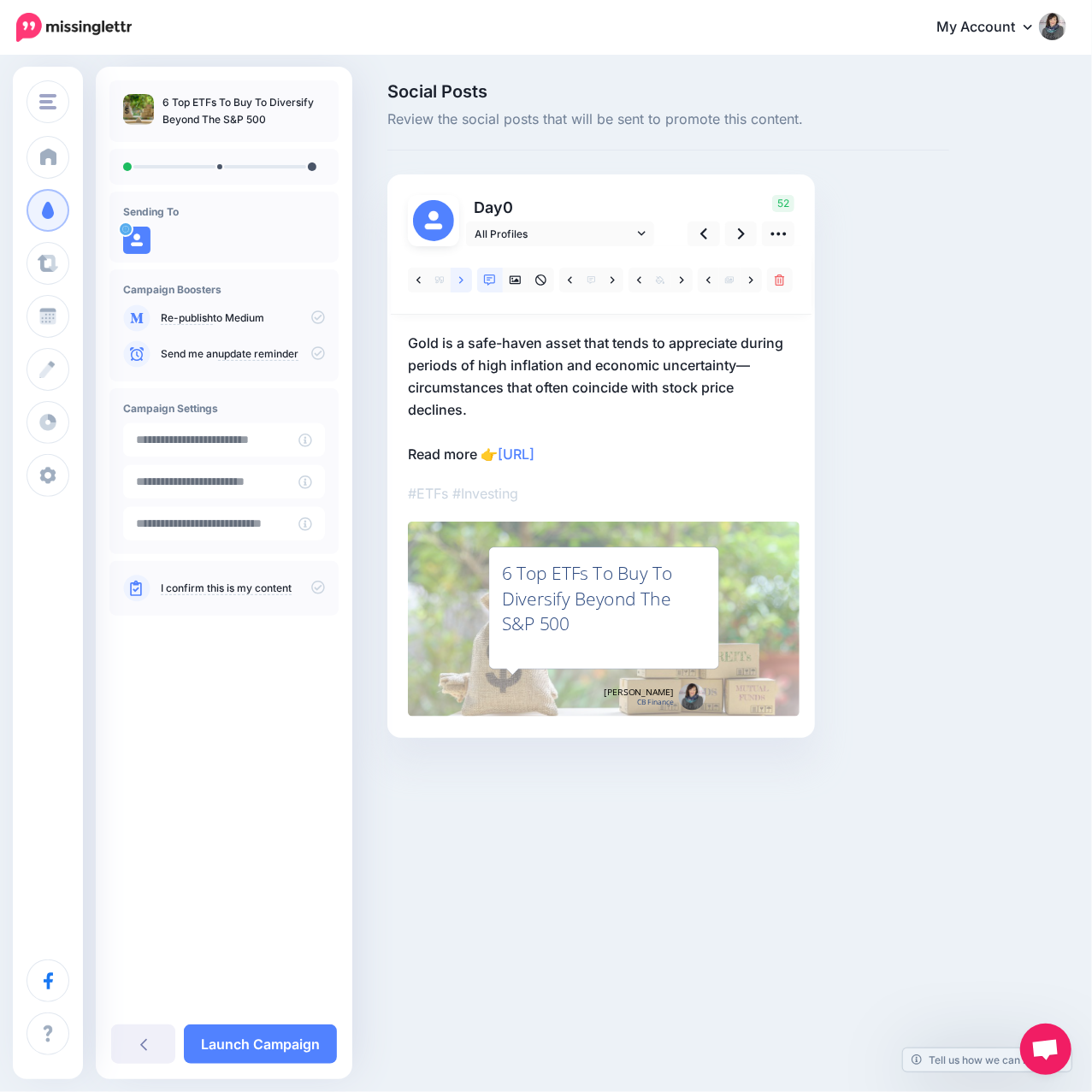
click at [456, 281] on link at bounding box center [461, 280] width 21 height 25
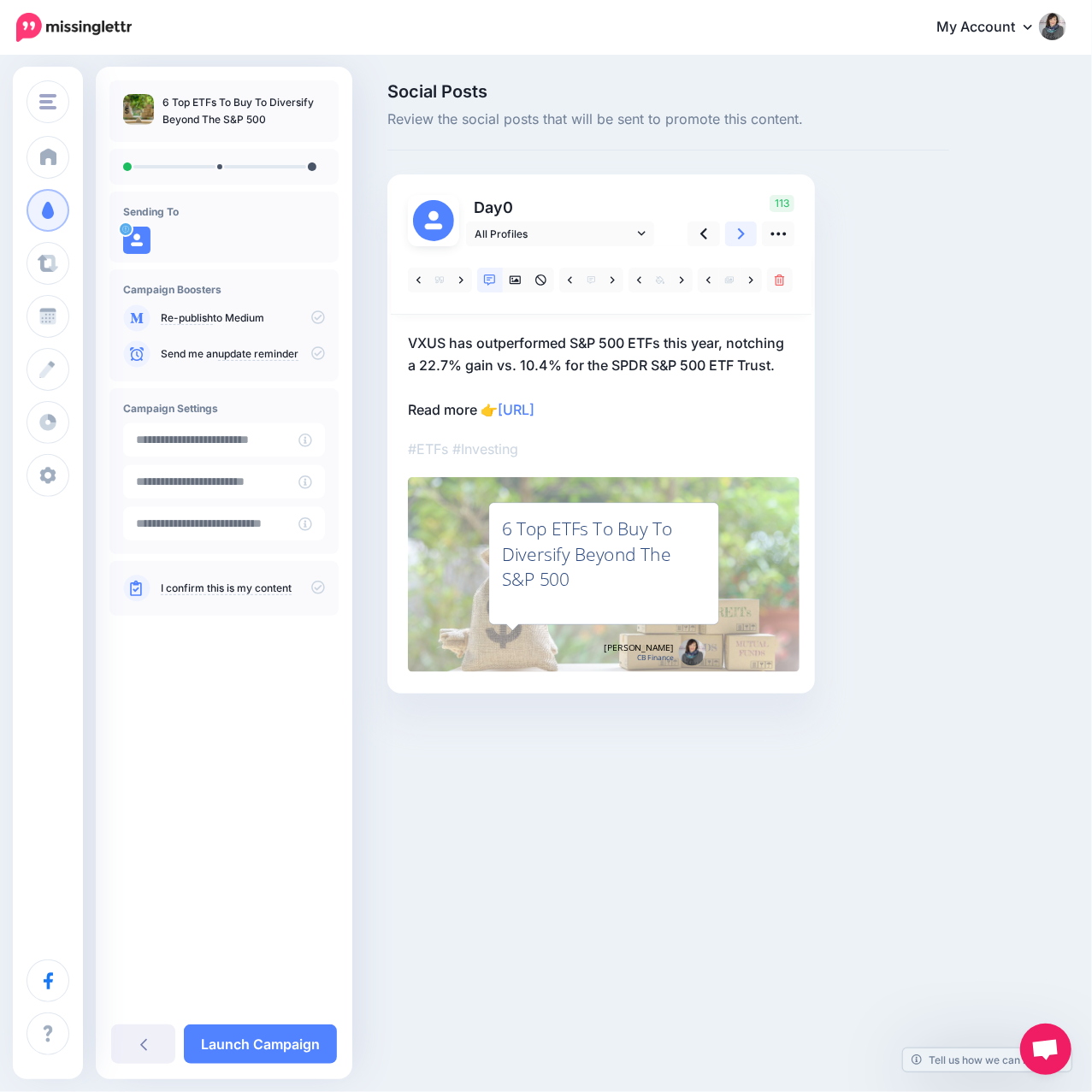
click at [736, 241] on link at bounding box center [741, 233] width 33 height 25
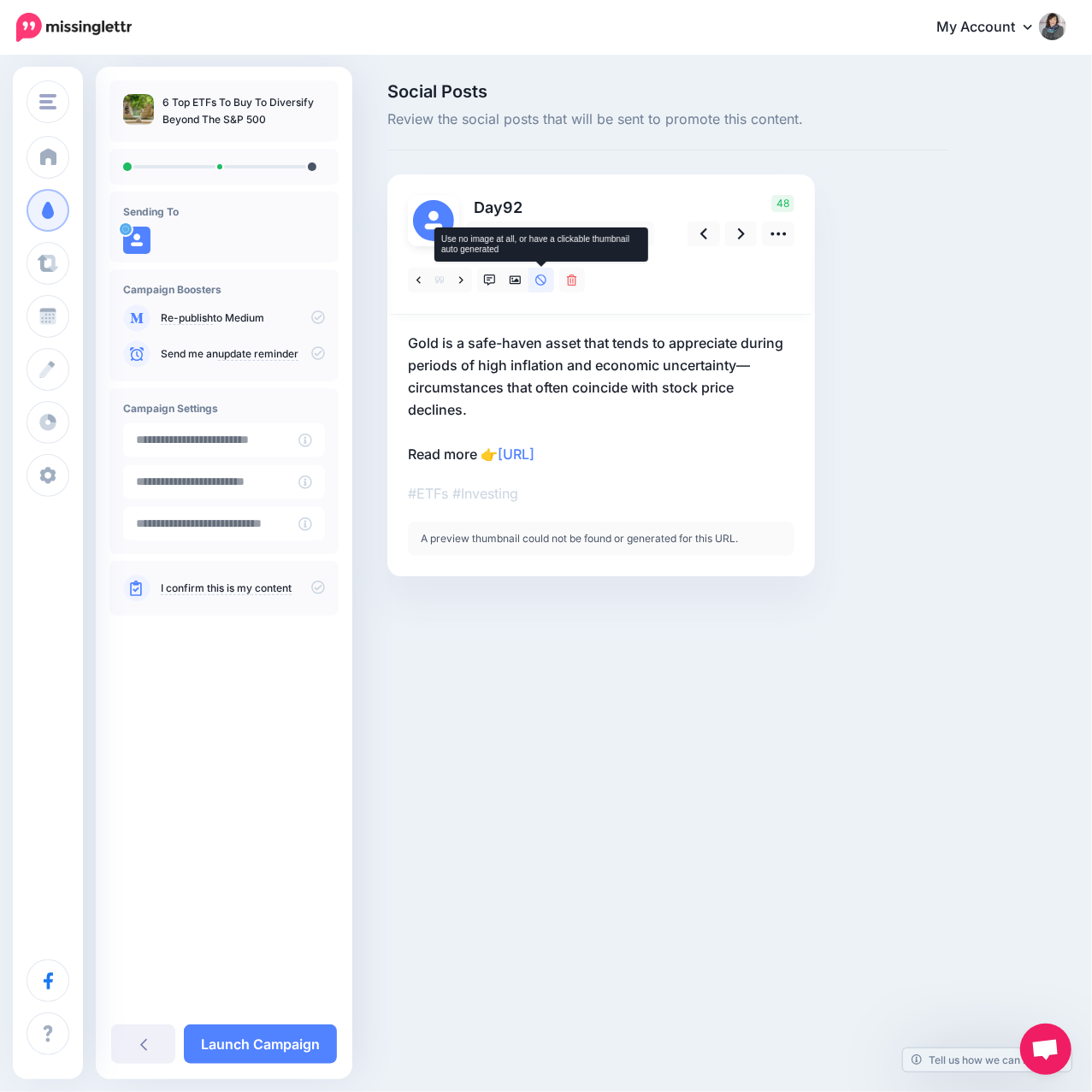
click at [540, 282] on icon at bounding box center [541, 280] width 12 height 12
click at [507, 281] on link at bounding box center [515, 280] width 26 height 25
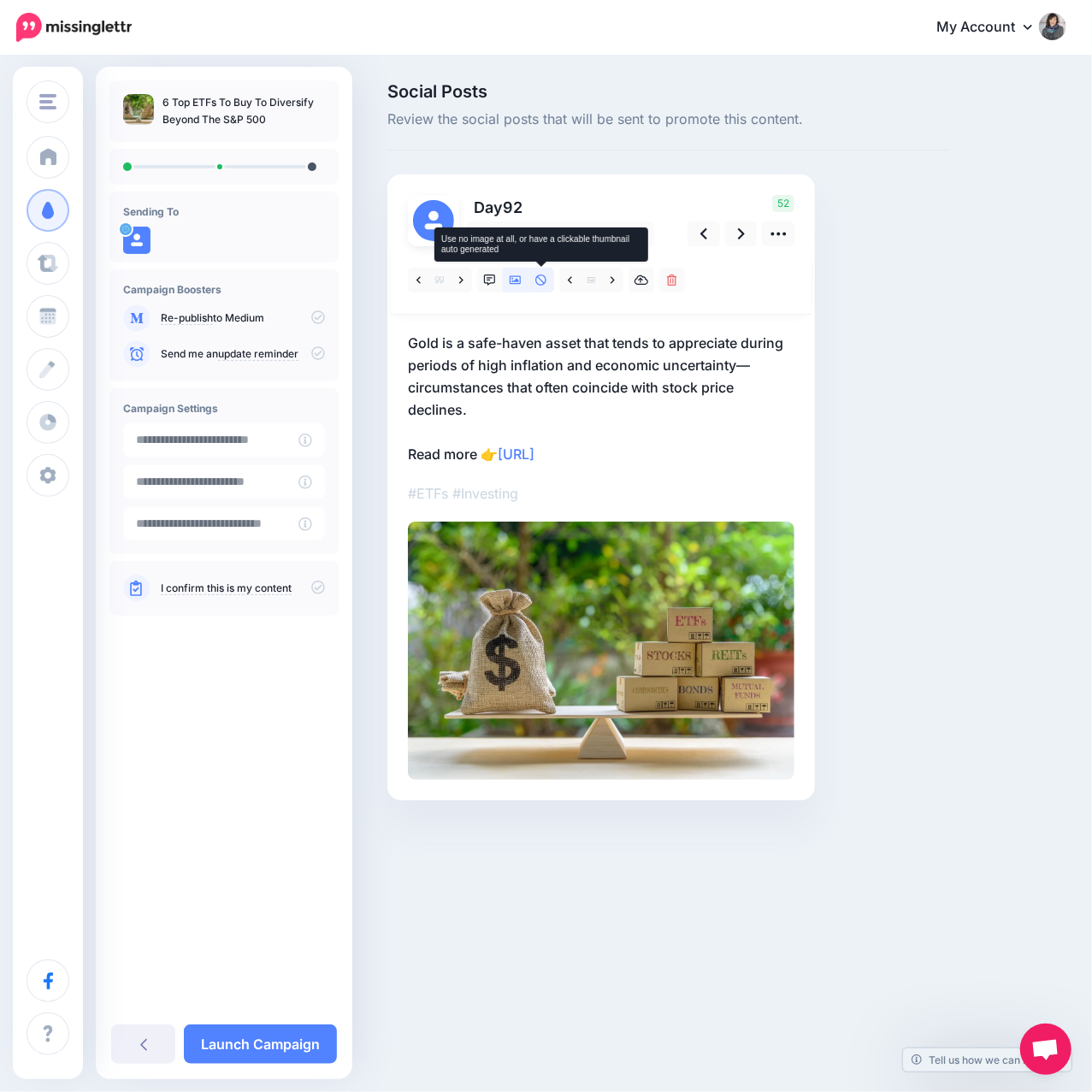
click at [541, 277] on icon at bounding box center [541, 280] width 12 height 12
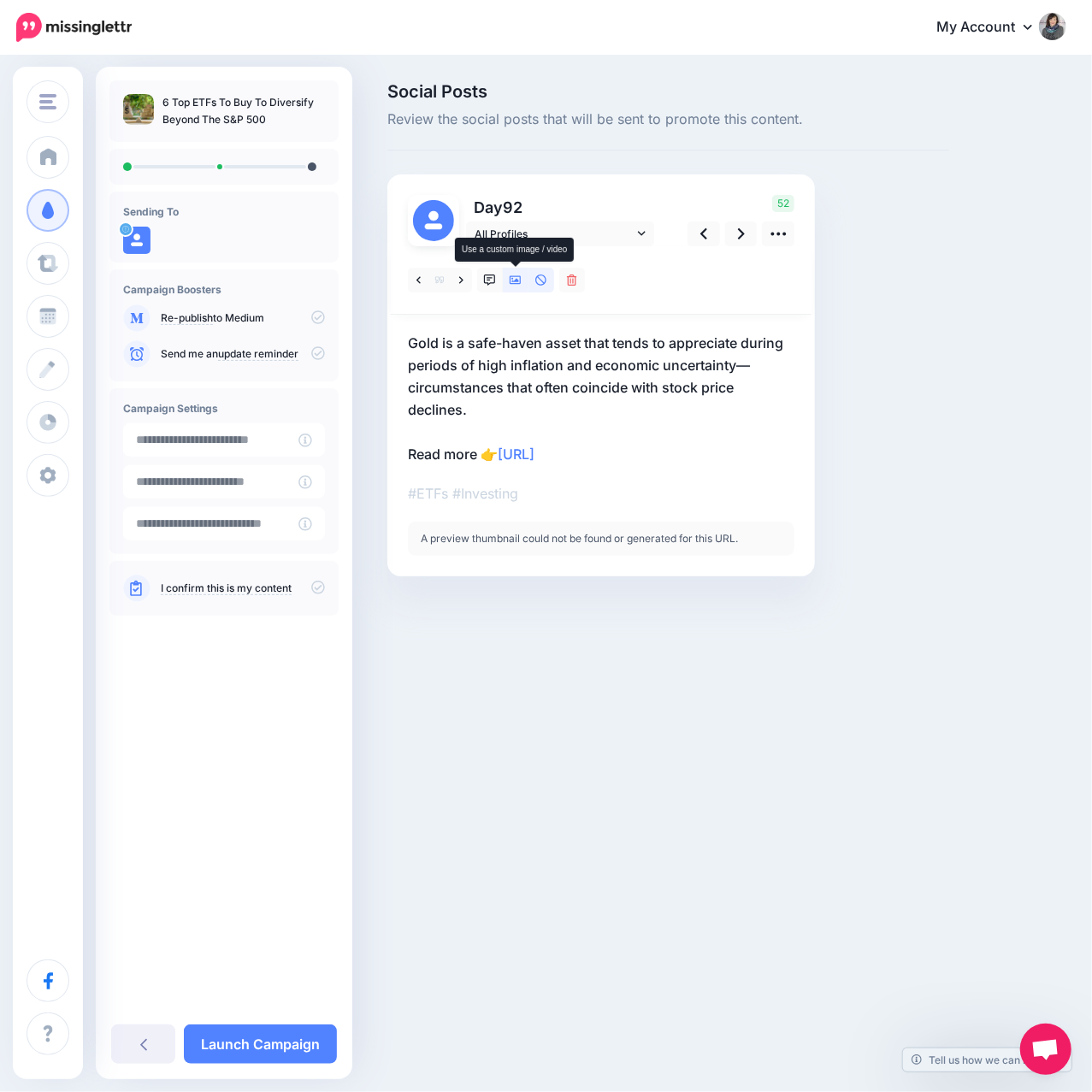
click at [511, 285] on icon at bounding box center [515, 280] width 12 height 12
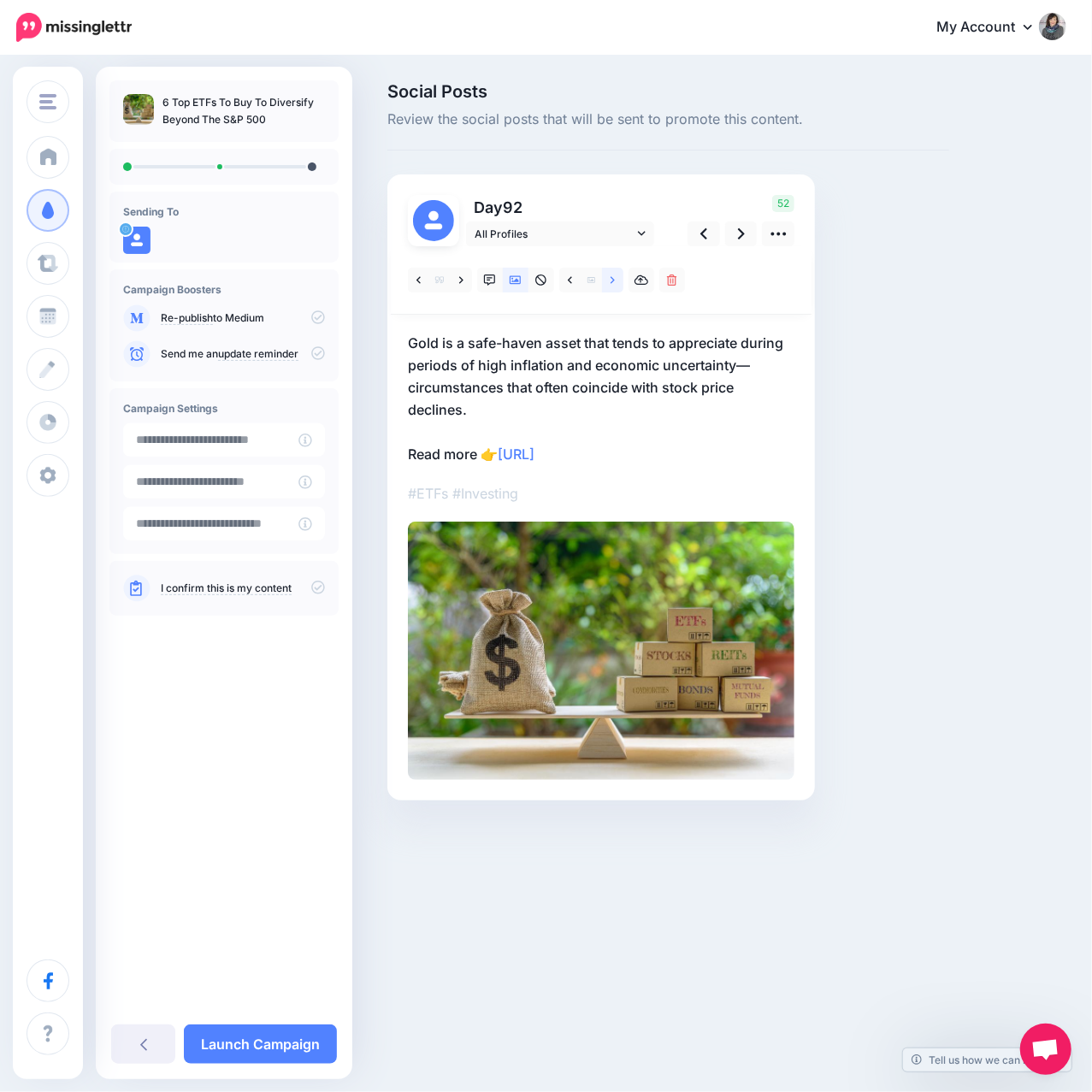
click at [616, 282] on link at bounding box center [612, 280] width 21 height 25
click at [739, 243] on icon at bounding box center [741, 234] width 7 height 18
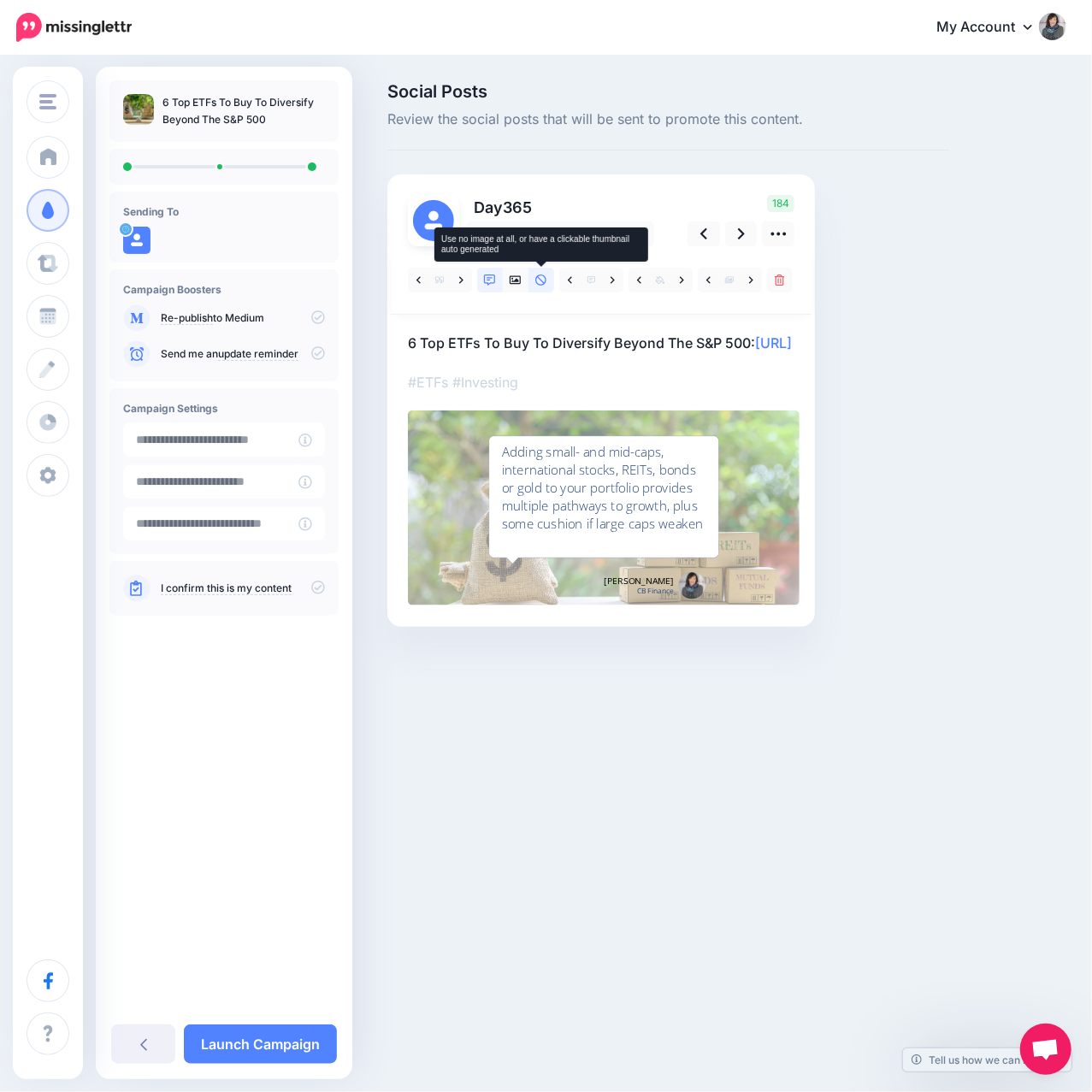
click at [537, 284] on icon at bounding box center [541, 280] width 12 height 12
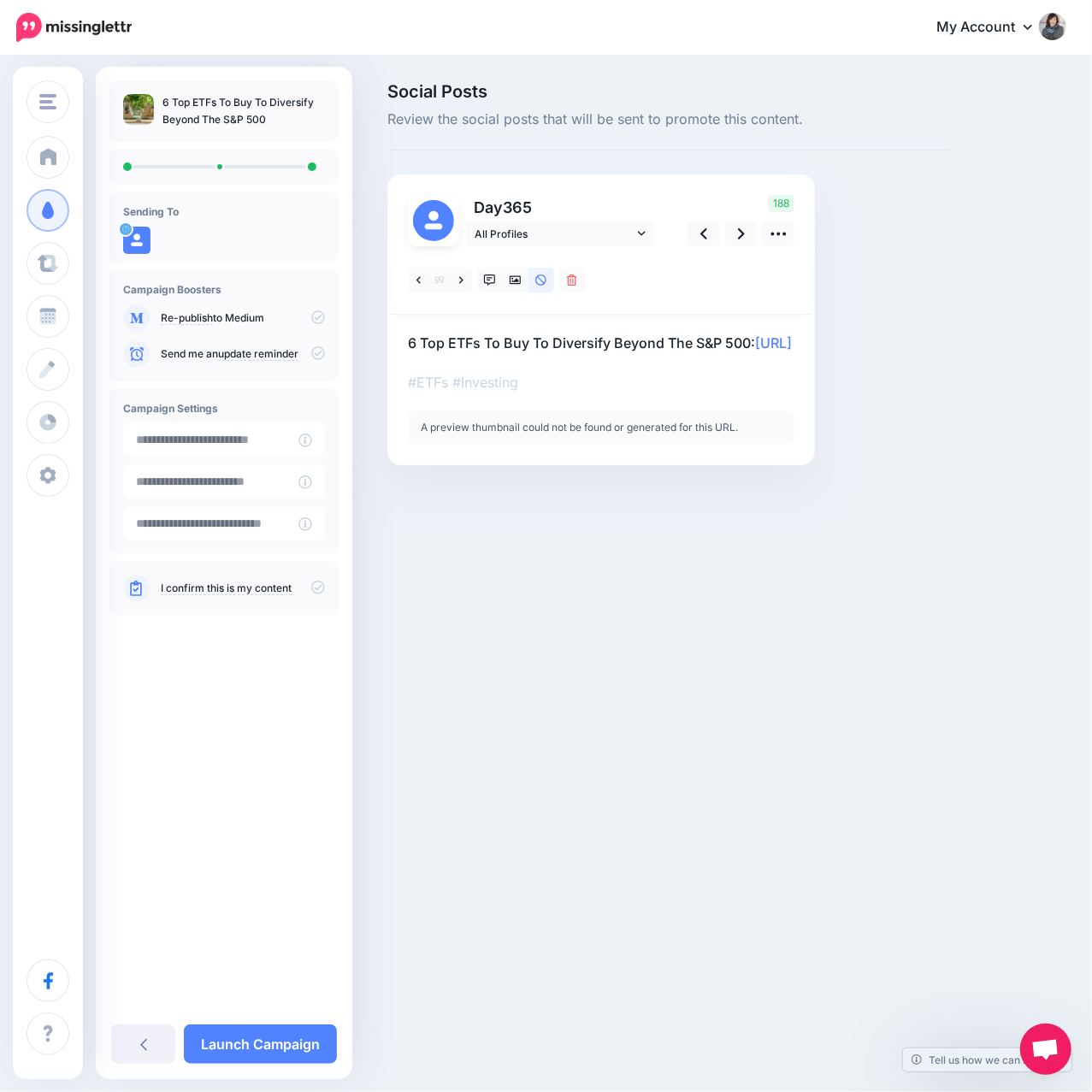
click at [493, 444] on div "A preview thumbnail could not be found or generated for this URL." at bounding box center [601, 428] width 386 height 35
click at [463, 278] on icon at bounding box center [461, 280] width 5 height 12
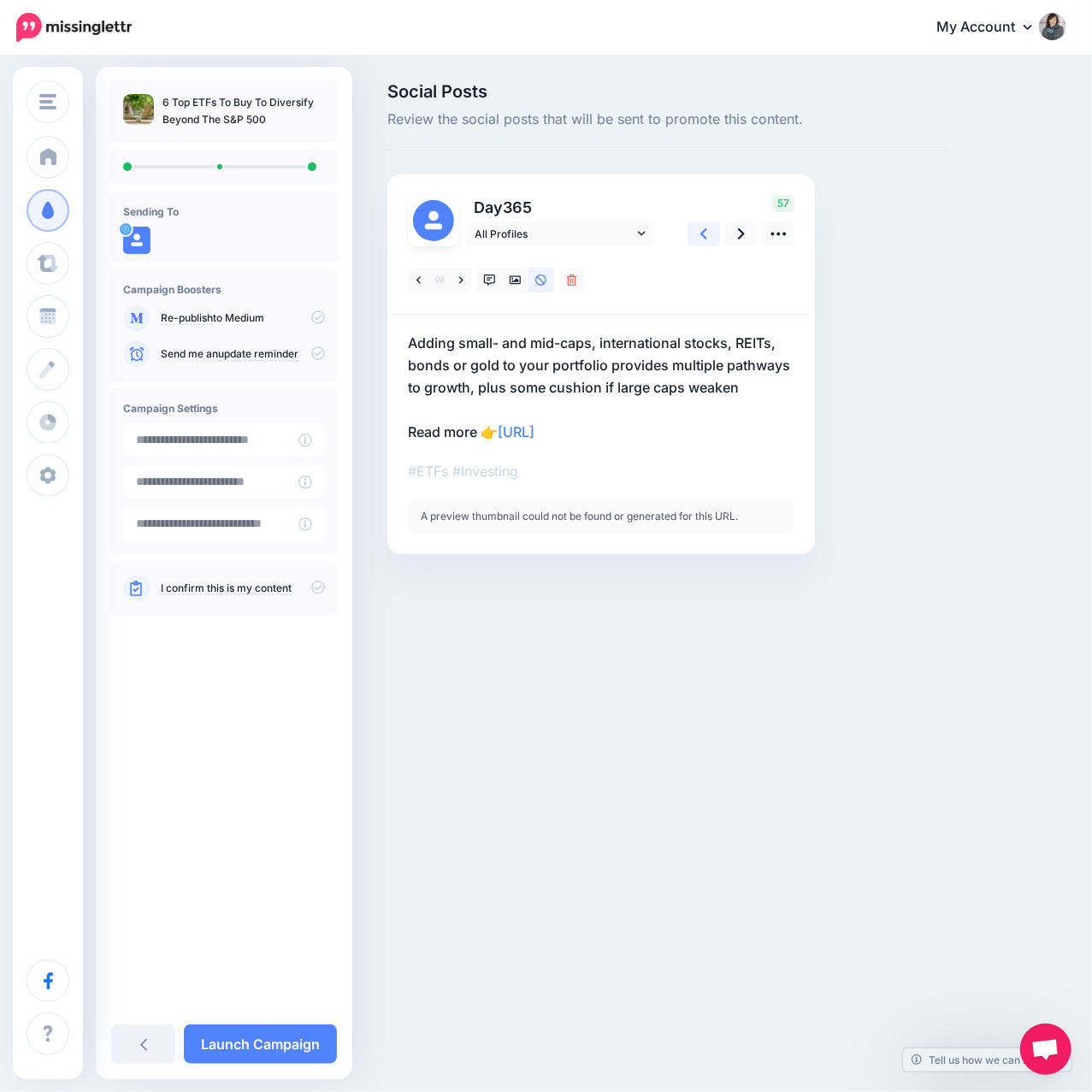
click at [713, 238] on link at bounding box center [704, 233] width 33 height 25
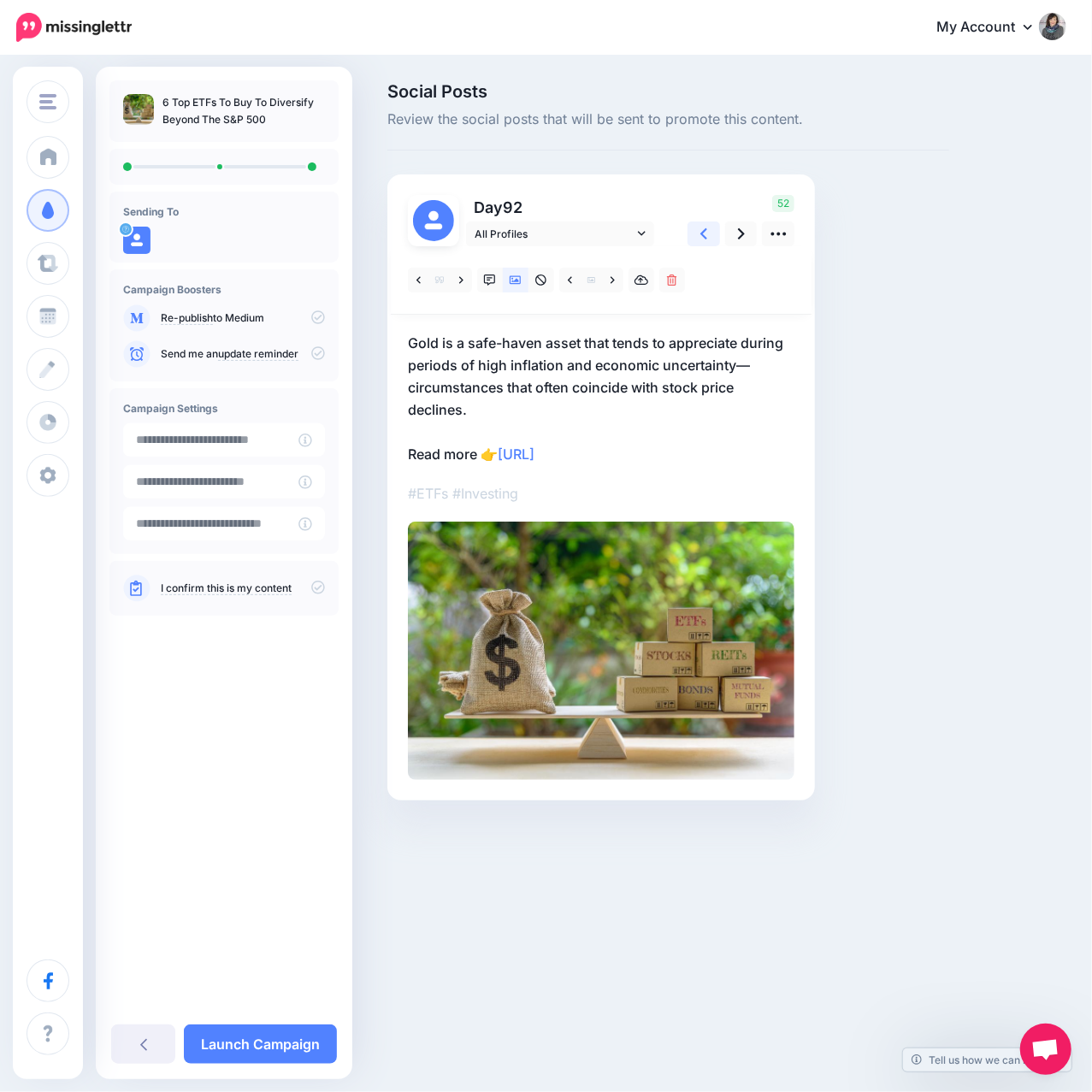
click at [712, 238] on link at bounding box center [704, 233] width 33 height 25
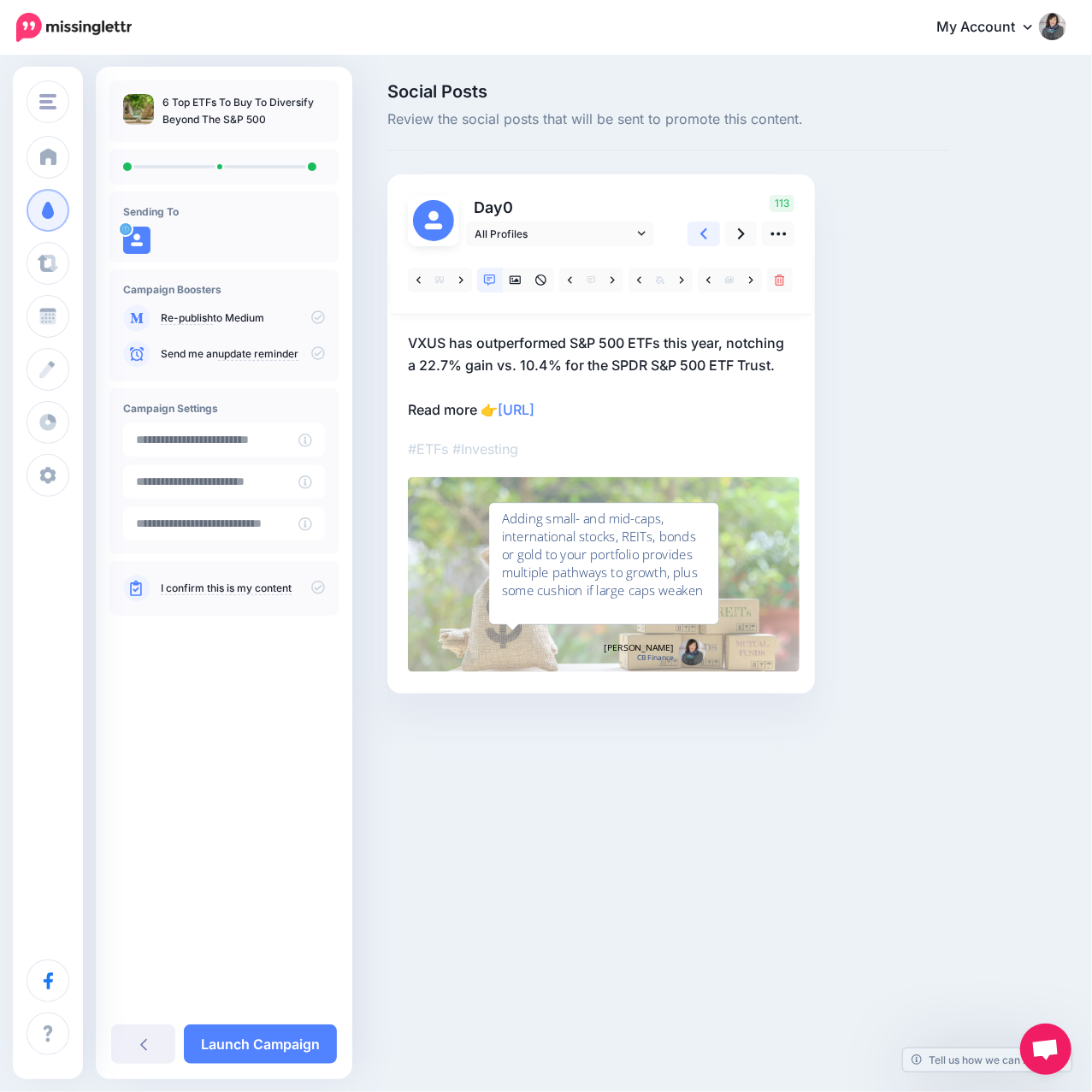
click at [712, 238] on link at bounding box center [704, 233] width 33 height 25
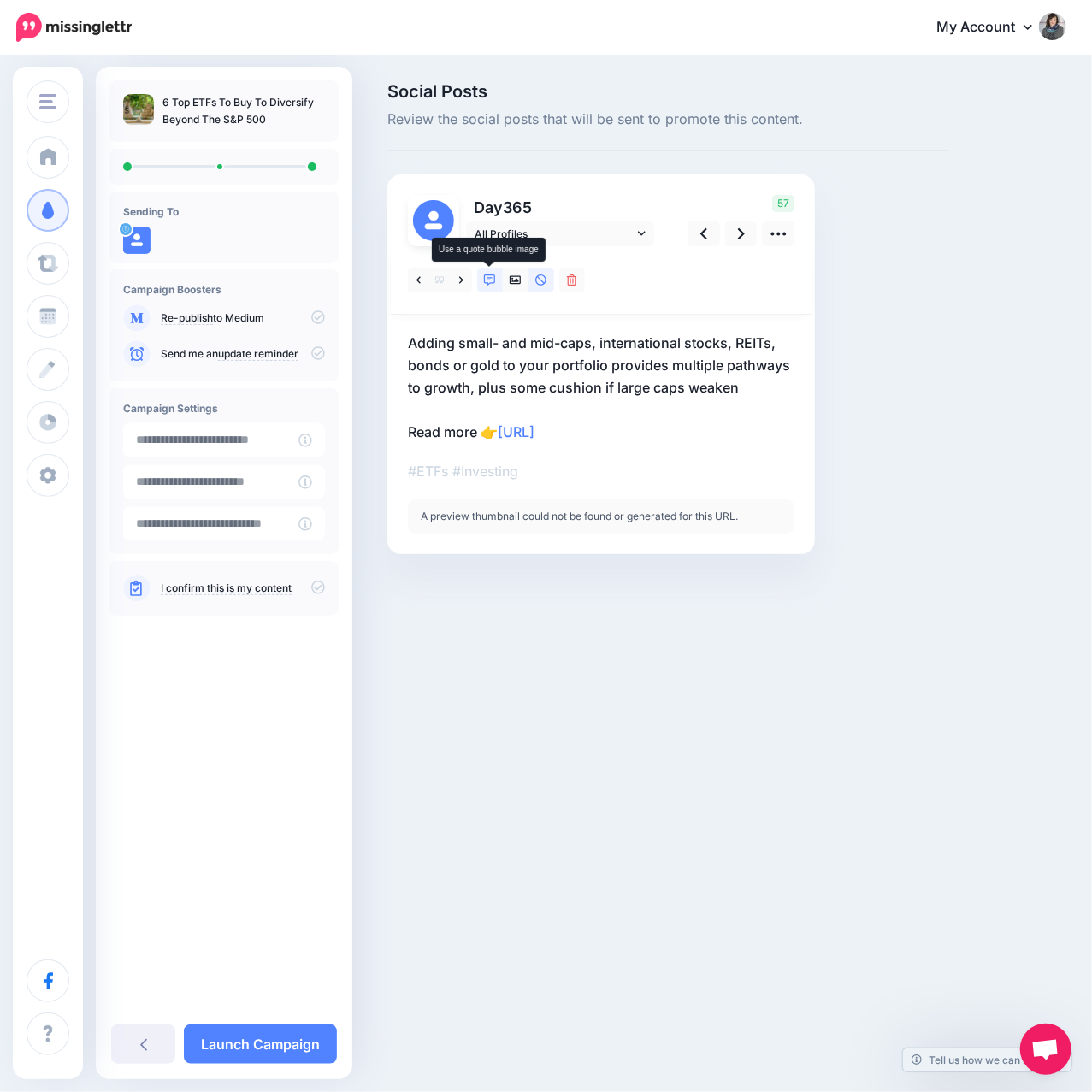
click at [491, 282] on icon at bounding box center [489, 280] width 12 height 12
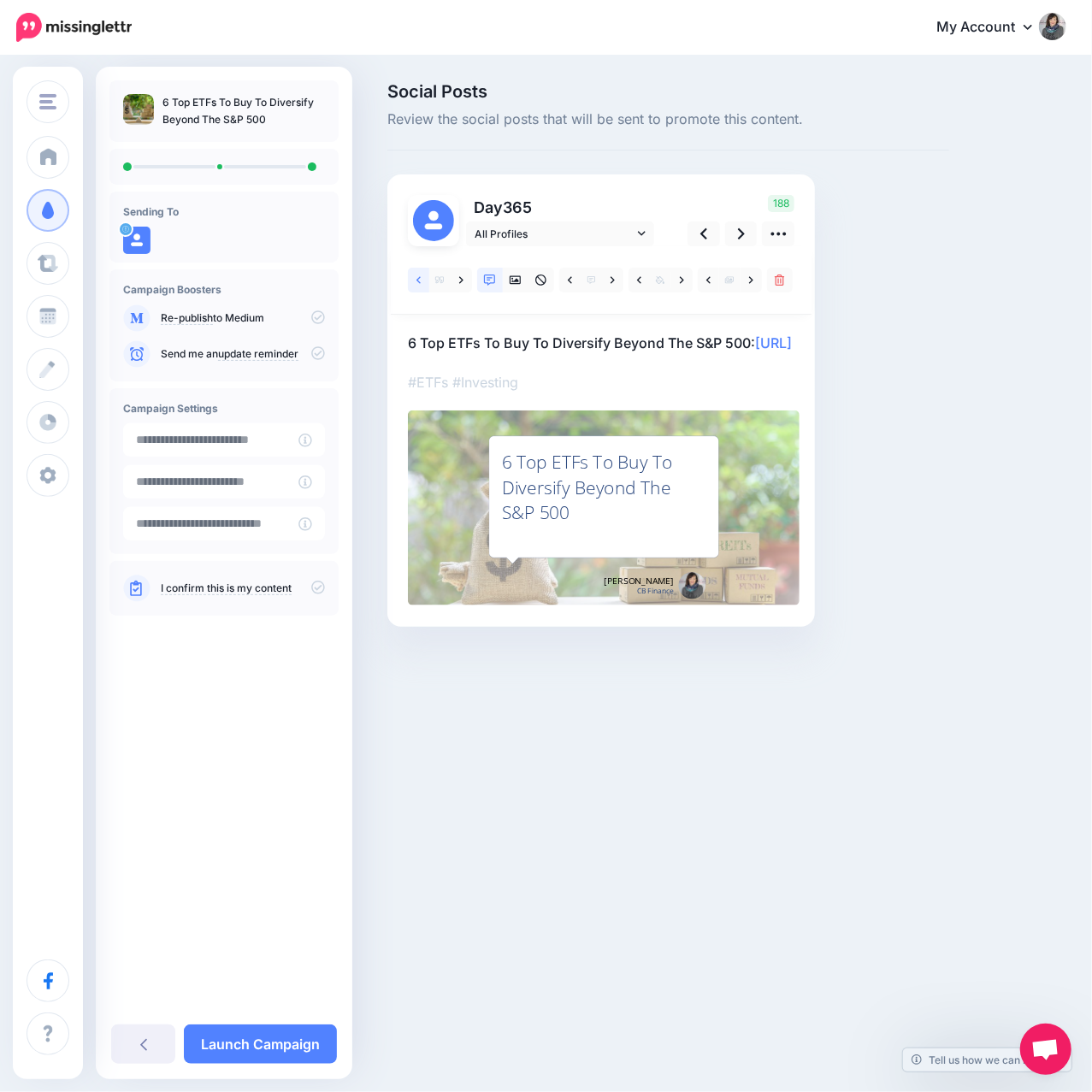
click at [417, 281] on icon at bounding box center [418, 280] width 5 height 12
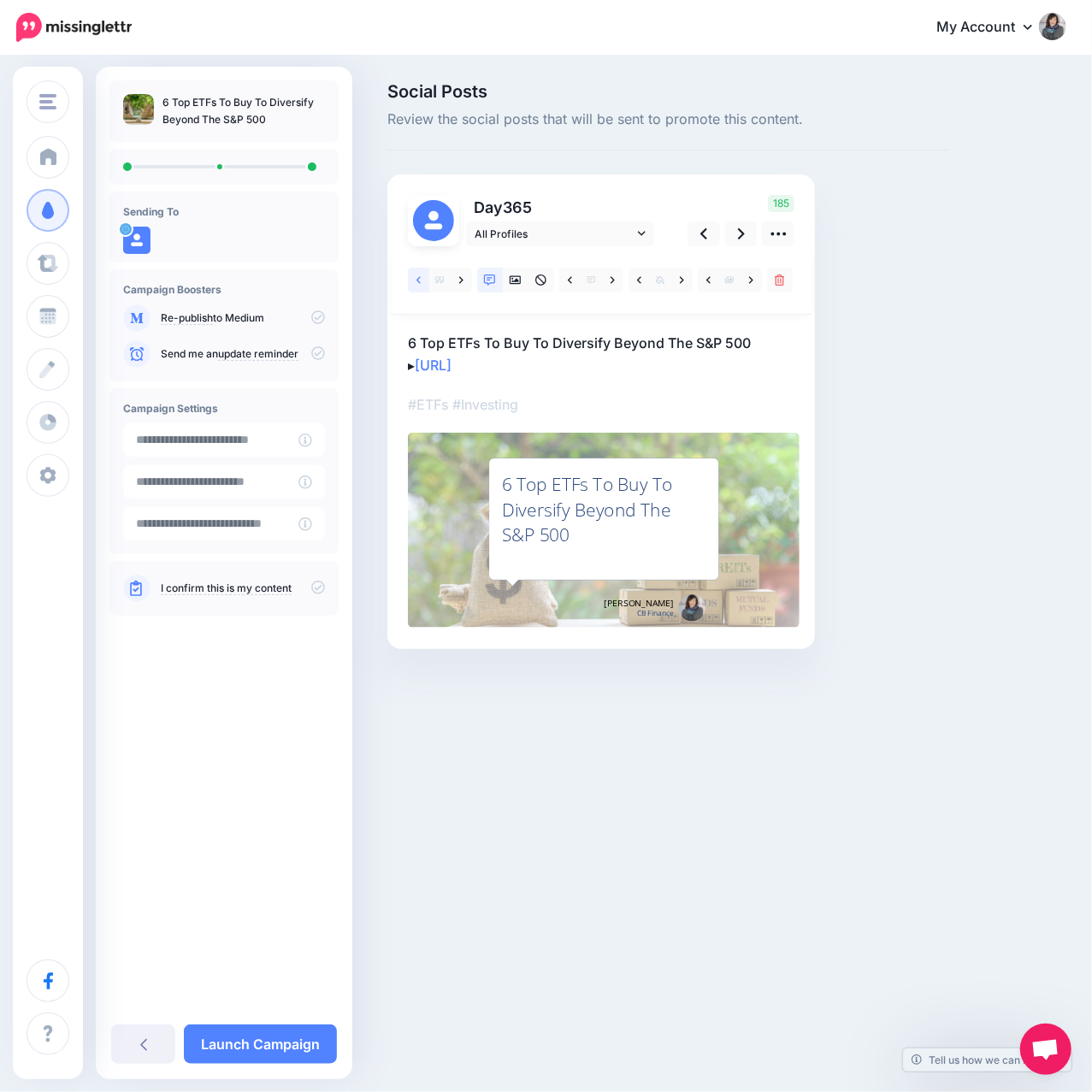
click at [417, 281] on icon at bounding box center [418, 280] width 5 height 12
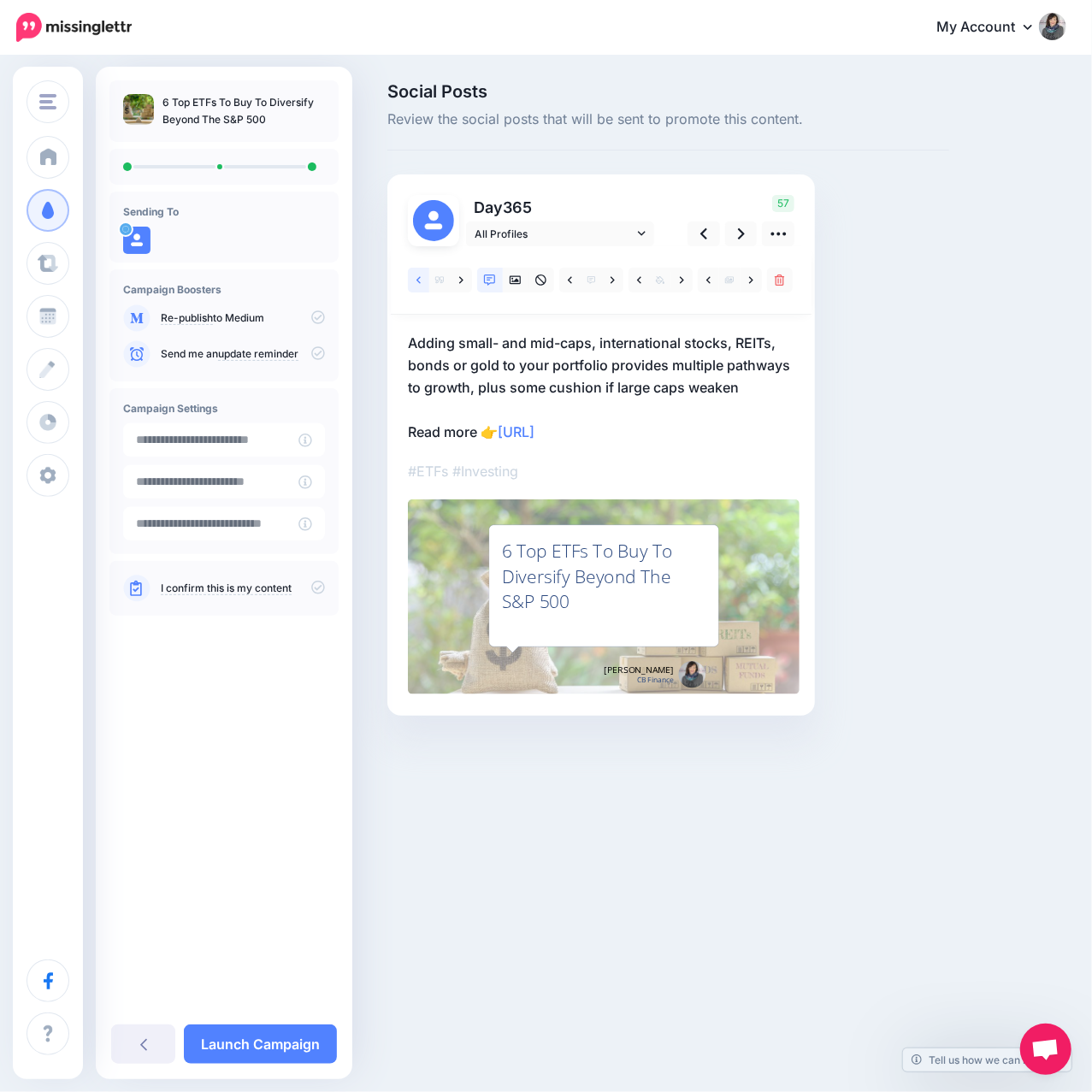
click at [417, 281] on icon at bounding box center [418, 280] width 5 height 12
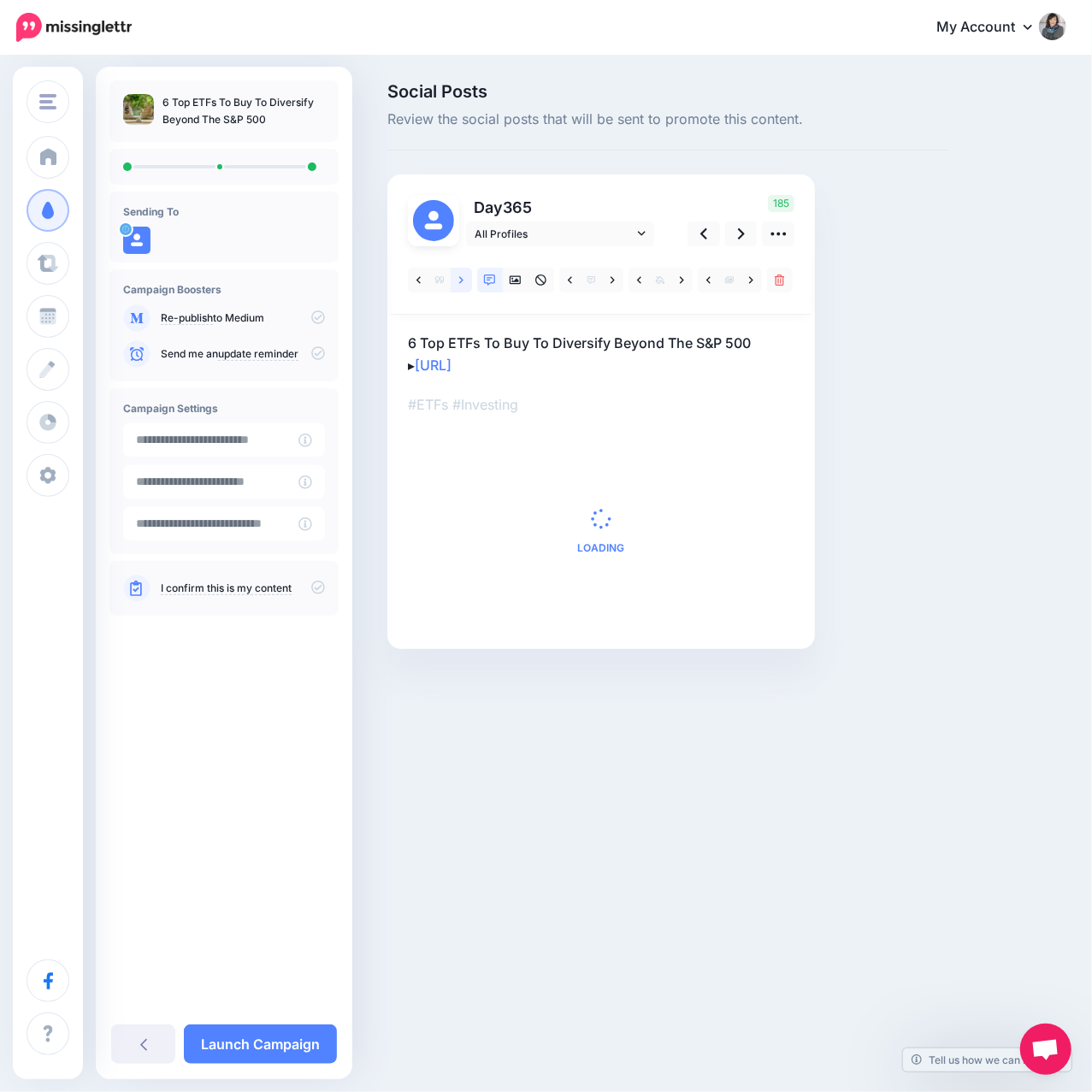
click at [459, 282] on icon at bounding box center [461, 280] width 5 height 7
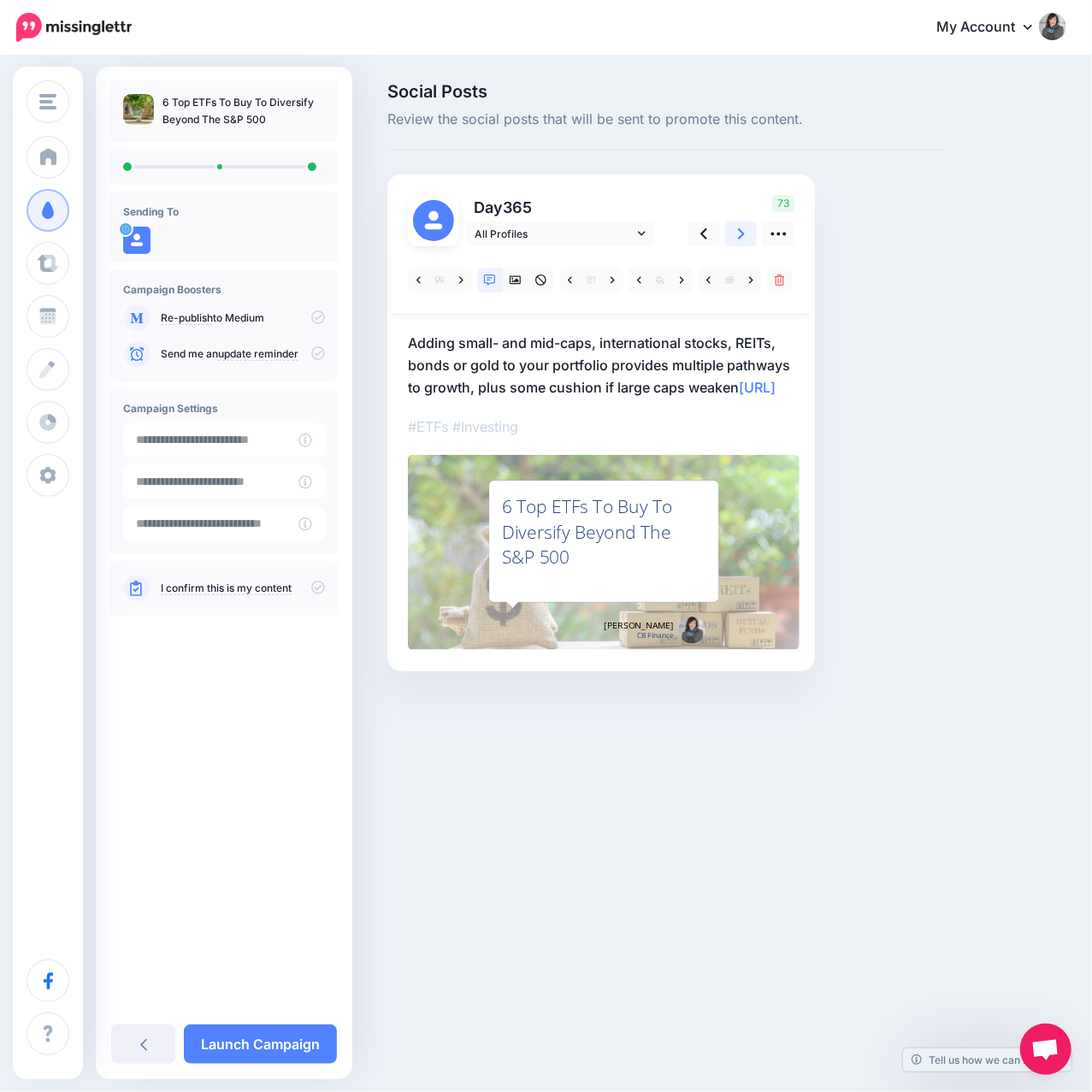
click at [735, 240] on link at bounding box center [741, 233] width 33 height 25
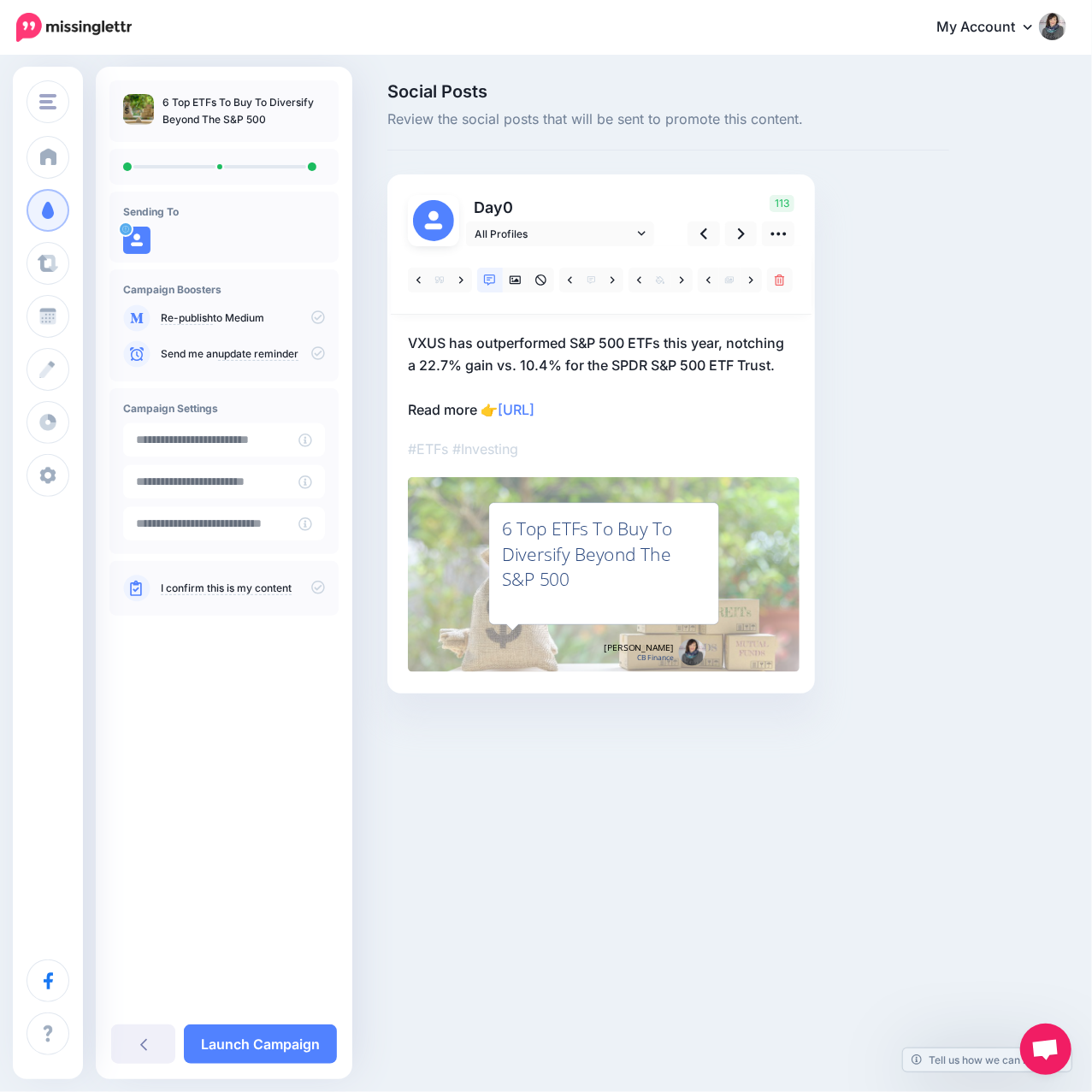
click at [319, 588] on icon at bounding box center [318, 587] width 14 height 14
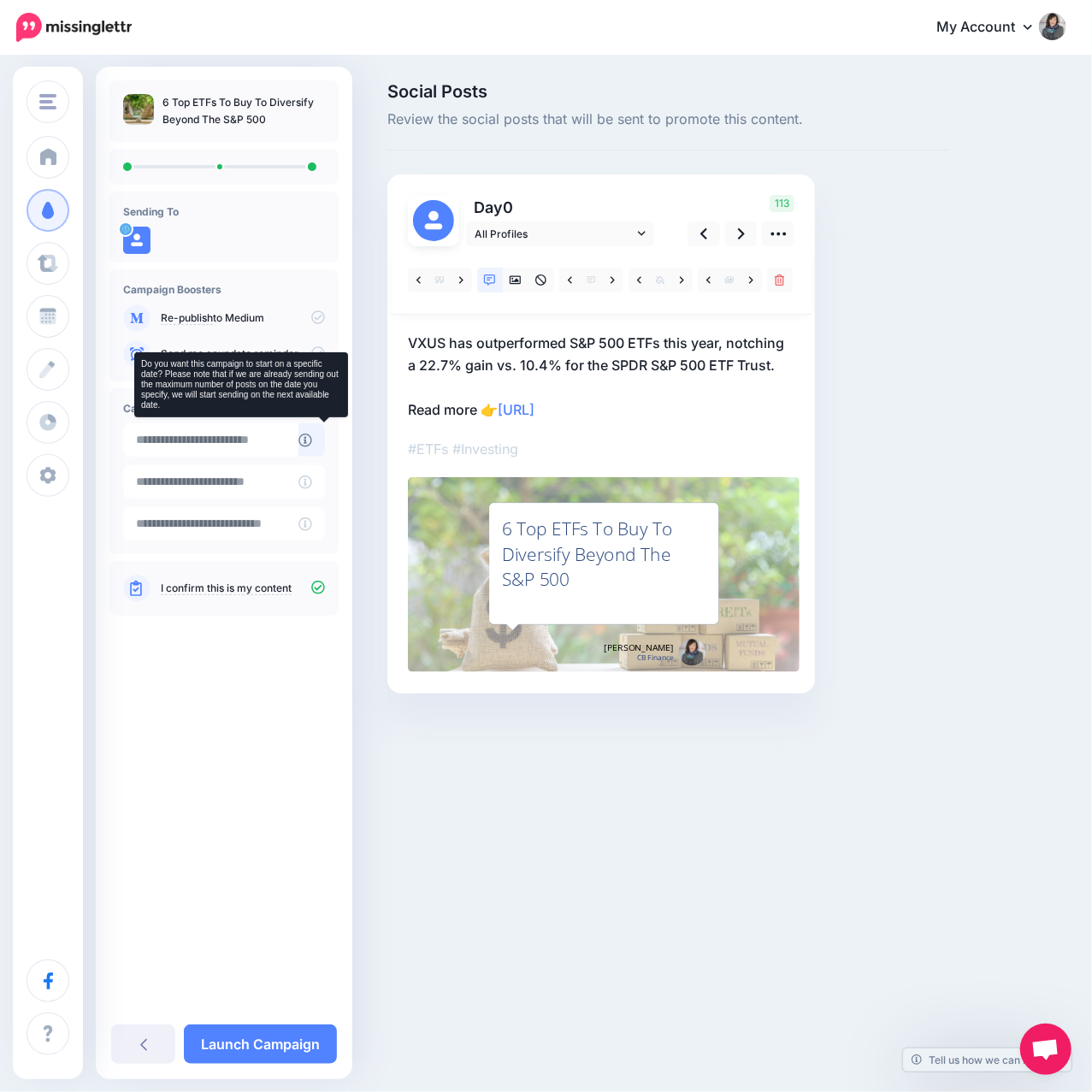
click at [312, 436] on icon at bounding box center [305, 440] width 14 height 14
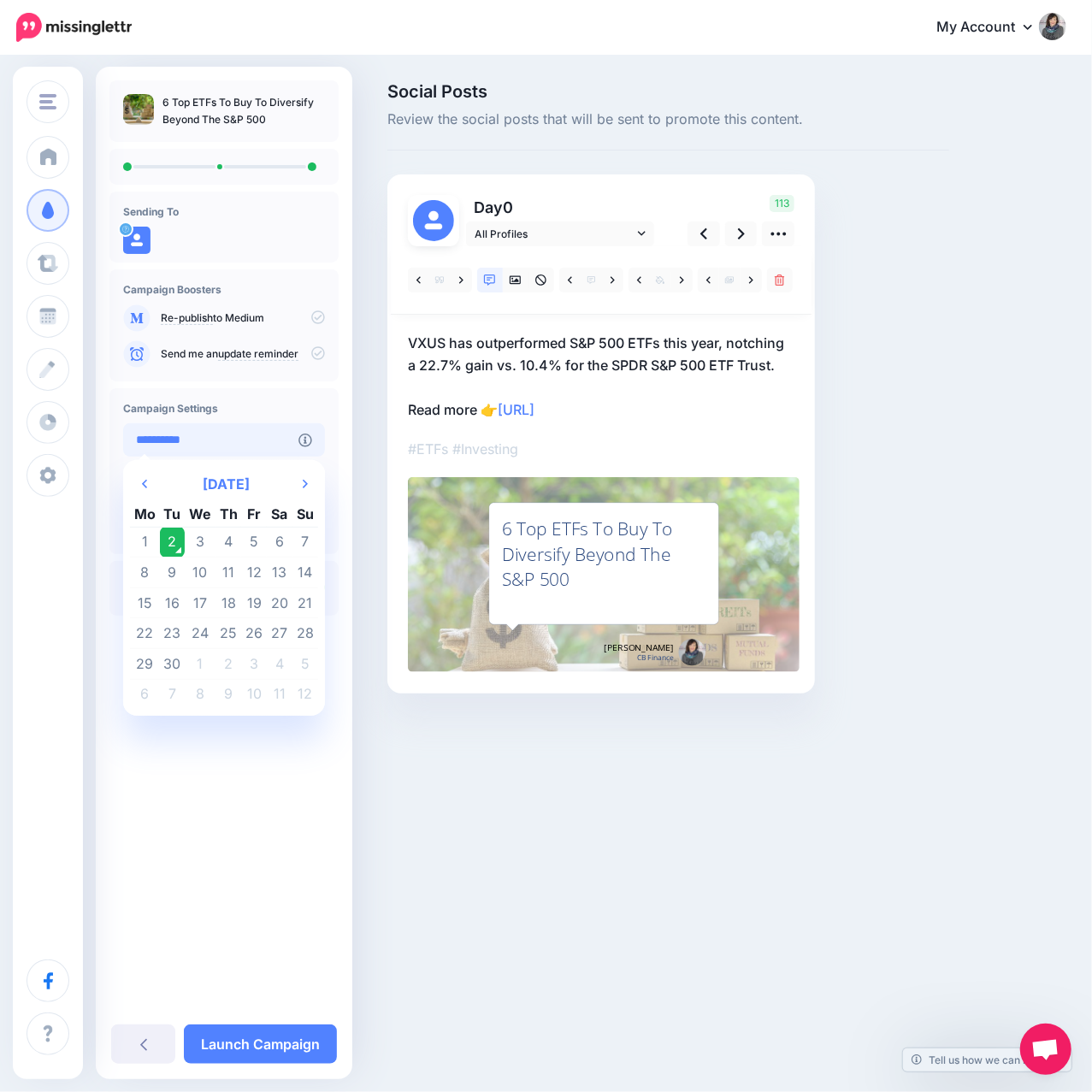
click at [271, 441] on input "**********" at bounding box center [210, 440] width 175 height 34
click at [146, 569] on td "8" at bounding box center [145, 573] width 30 height 31
type input "**********"
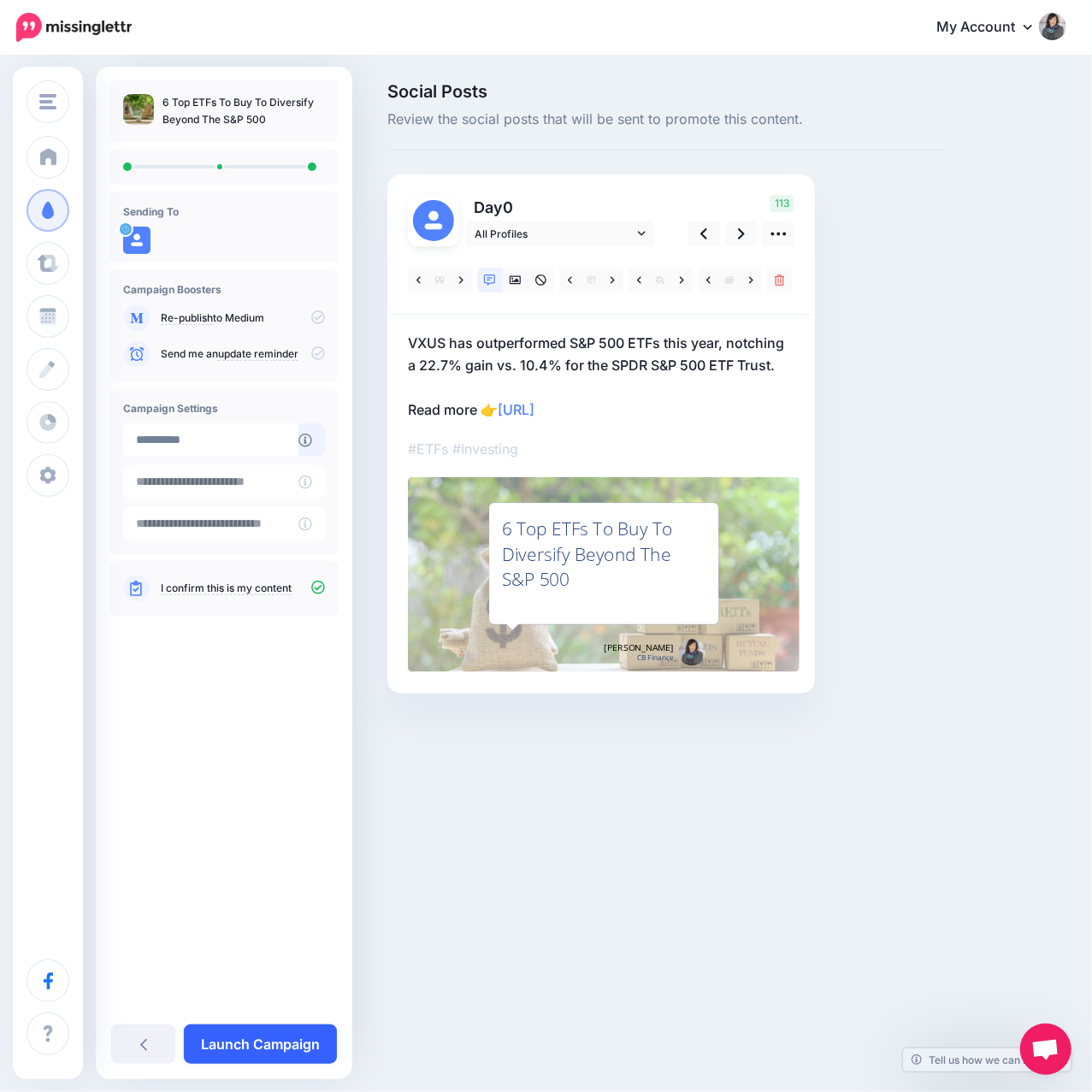
click at [275, 1035] on link "Launch Campaign" at bounding box center [260, 1043] width 153 height 39
